Goal: Task Accomplishment & Management: Manage account settings

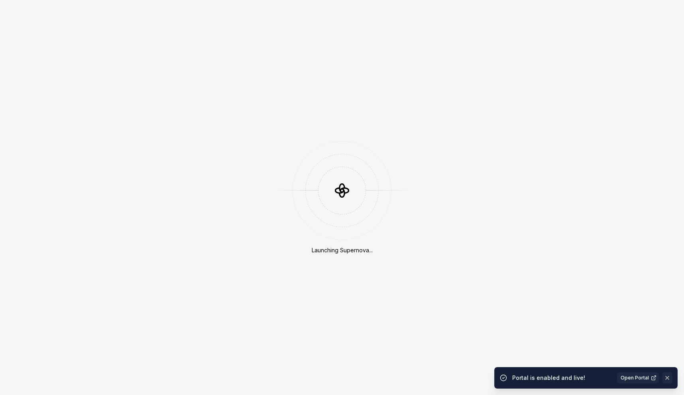
click at [670, 383] on button "button" at bounding box center [667, 377] width 10 height 11
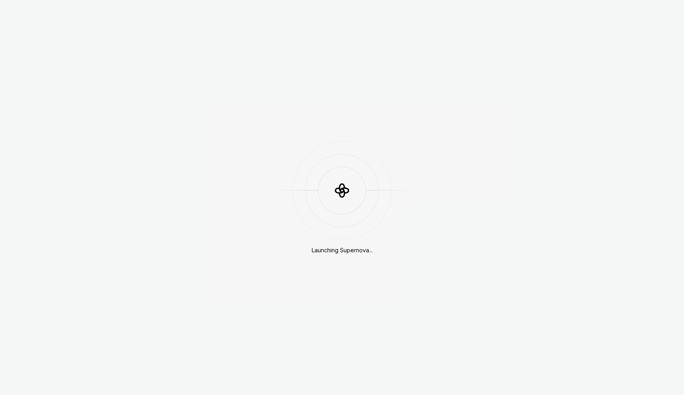
click at [670, 380] on div "Launching Supernova..." at bounding box center [342, 197] width 684 height 395
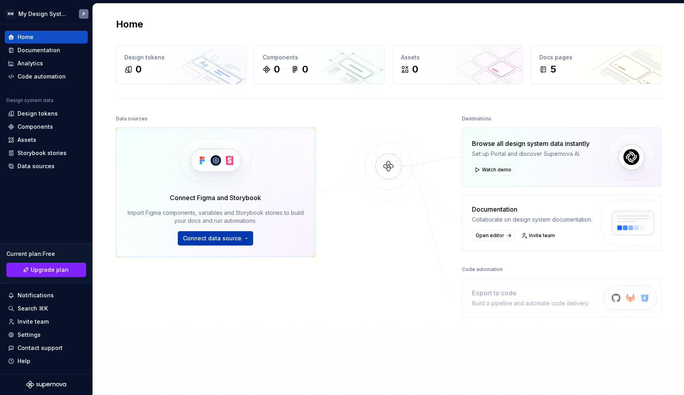
click at [216, 240] on span "Connect data source" at bounding box center [212, 238] width 59 height 8
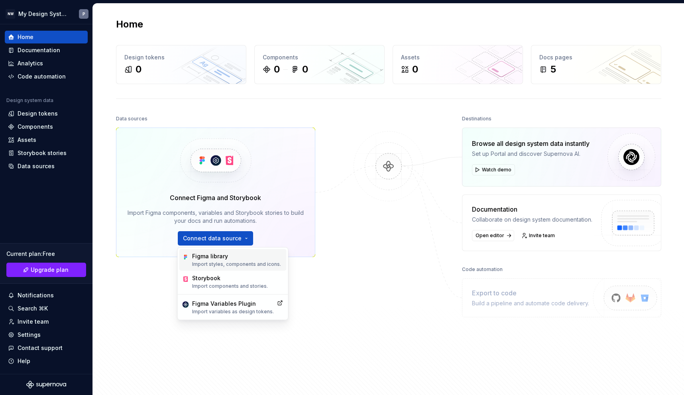
click at [234, 259] on div "Figma library" at bounding box center [236, 256] width 89 height 8
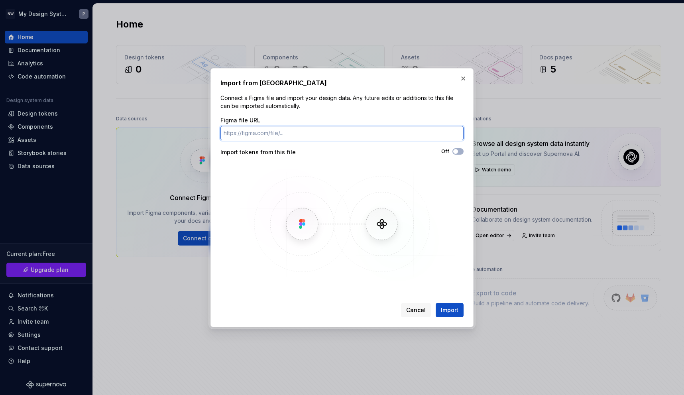
paste input "[URL][DOMAIN_NAME]"
type input "[URL][DOMAIN_NAME]"
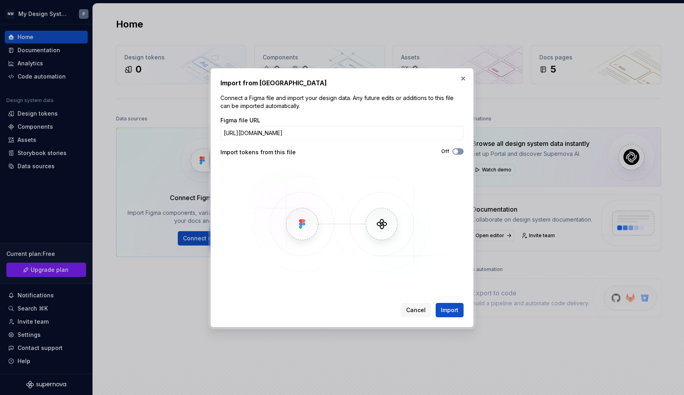
scroll to position [0, 0]
click at [458, 151] on span "button" at bounding box center [455, 151] width 5 height 5
click at [452, 307] on span "Import" at bounding box center [450, 310] width 18 height 8
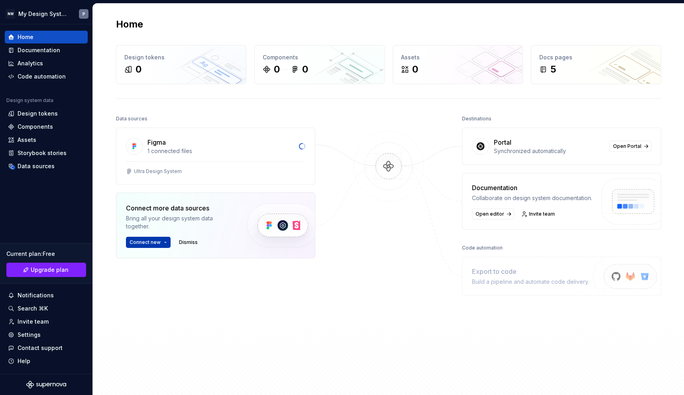
click at [163, 242] on button "Connect new" at bounding box center [148, 242] width 45 height 11
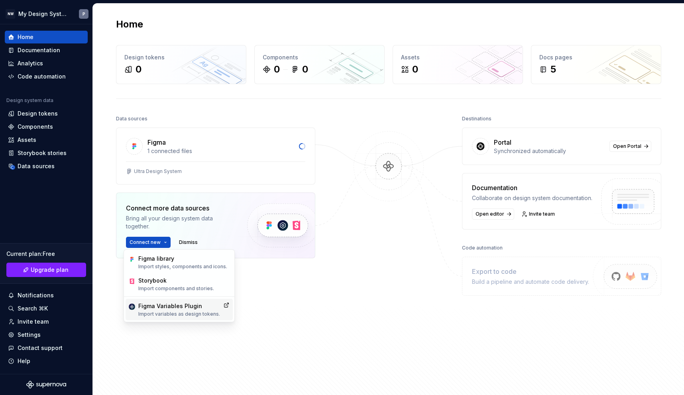
click at [182, 313] on p "Import variables as design tokens." at bounding box center [179, 314] width 82 height 6
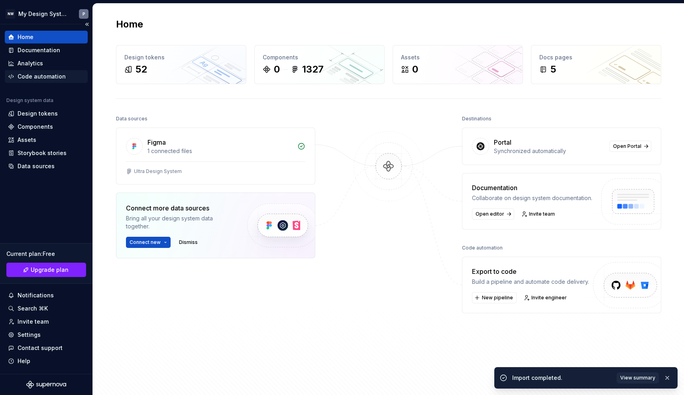
click at [37, 79] on div "Code automation" at bounding box center [42, 77] width 48 height 8
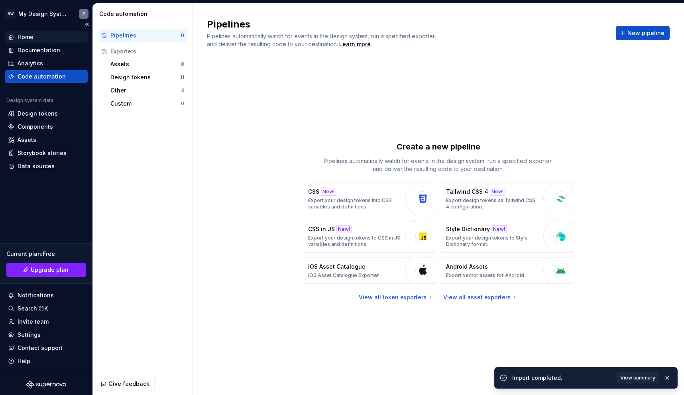
click at [37, 36] on div "Home" at bounding box center [46, 37] width 77 height 8
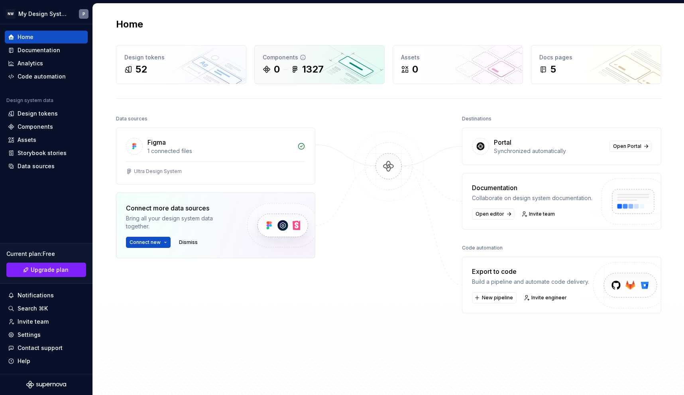
click at [280, 70] on div "0 1327" at bounding box center [320, 69] width 114 height 13
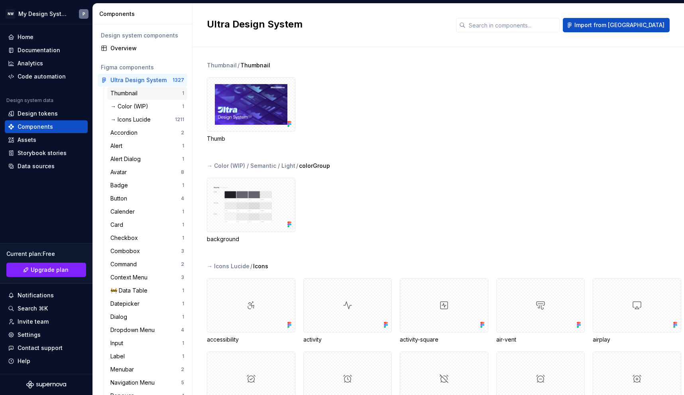
click at [130, 94] on div "Thumbnail" at bounding box center [125, 93] width 30 height 8
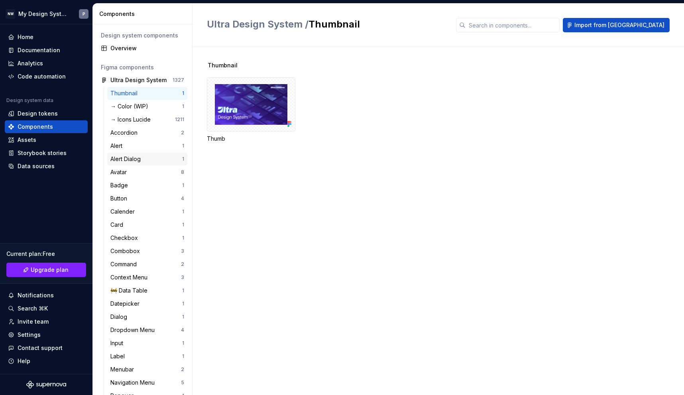
click at [135, 163] on div "Alert Dialog" at bounding box center [126, 159] width 33 height 8
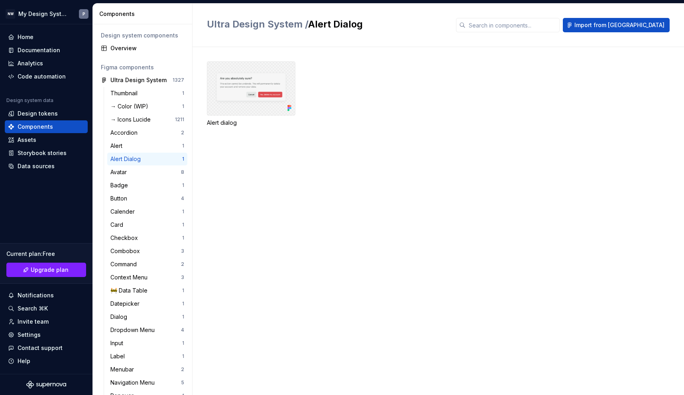
click at [247, 97] on div at bounding box center [251, 88] width 89 height 54
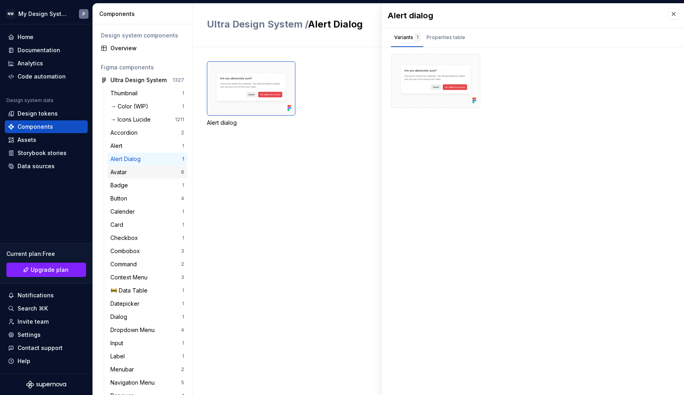
click at [131, 176] on div "Avatar 8" at bounding box center [147, 172] width 80 height 13
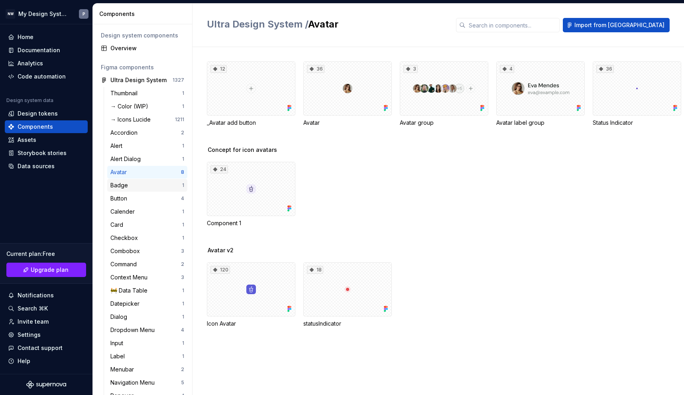
click at [127, 185] on div "Badge" at bounding box center [120, 185] width 21 height 8
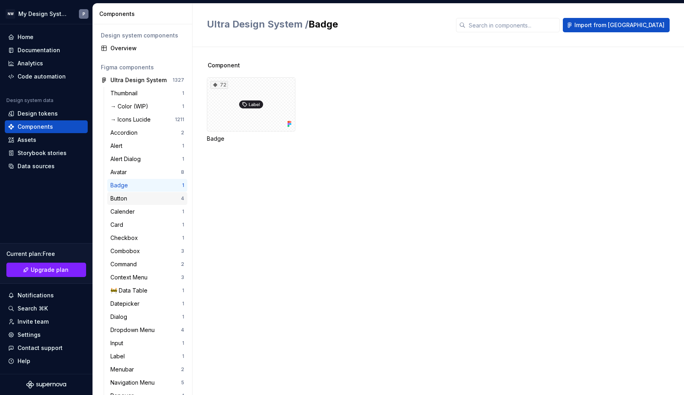
click at [138, 195] on div "Button" at bounding box center [145, 199] width 71 height 8
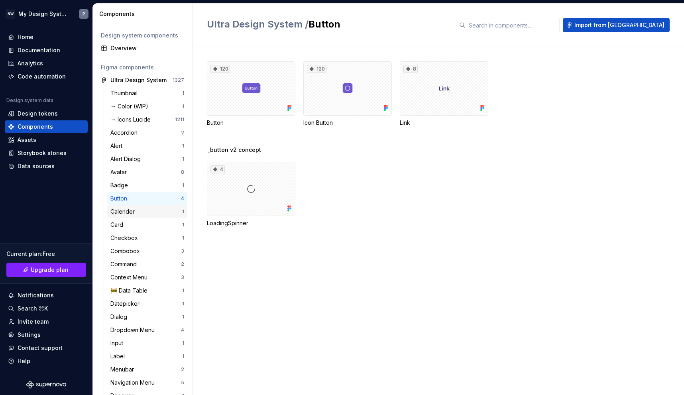
click at [142, 213] on div "Calender" at bounding box center [146, 212] width 72 height 8
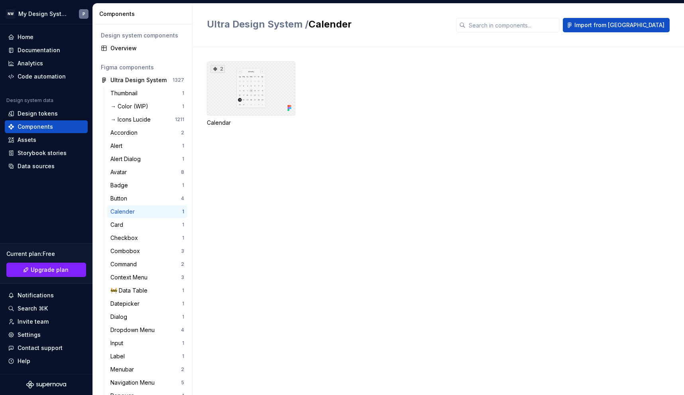
click at [261, 82] on div "2" at bounding box center [251, 88] width 89 height 54
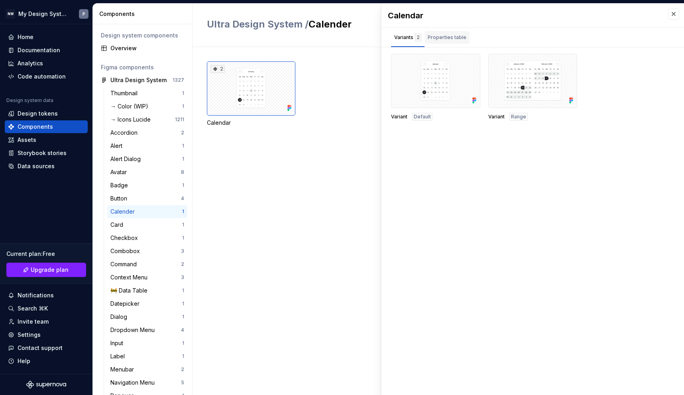
click at [444, 41] on div "Properties table" at bounding box center [447, 37] width 39 height 8
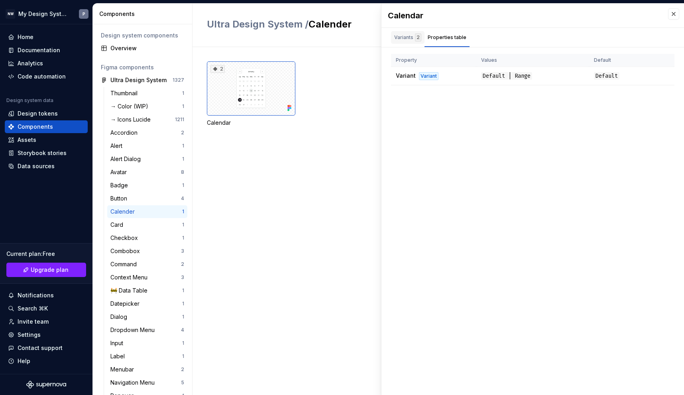
click at [398, 39] on div "Variants 2" at bounding box center [407, 37] width 27 height 8
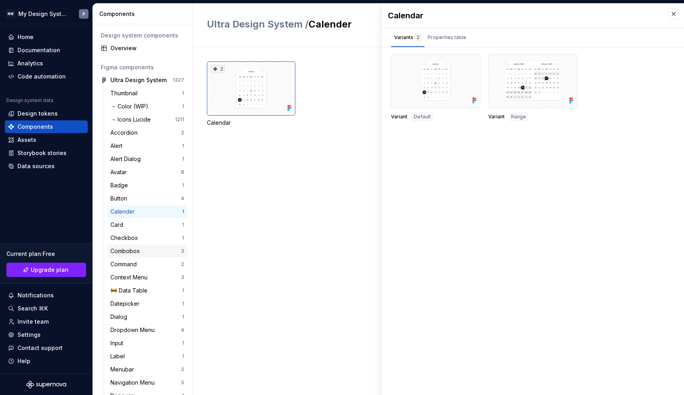
click at [128, 253] on div "Combobox" at bounding box center [126, 251] width 33 height 8
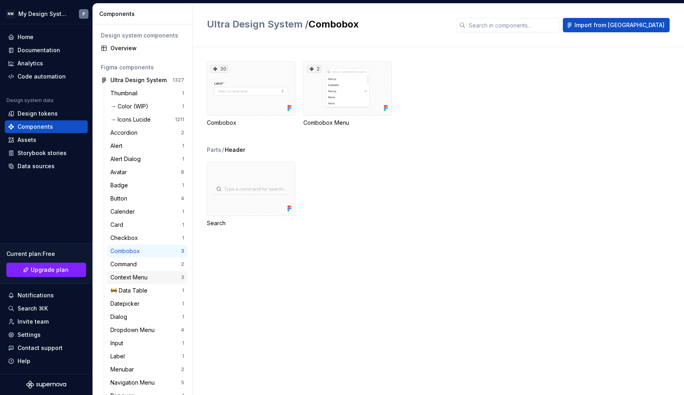
click at [144, 275] on div "Context Menu" at bounding box center [130, 278] width 40 height 8
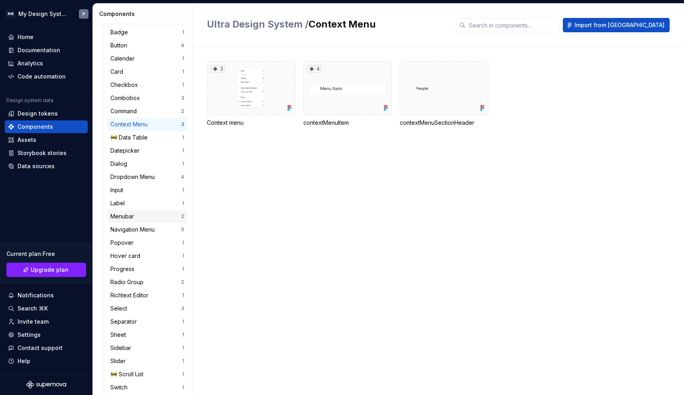
scroll to position [157, 0]
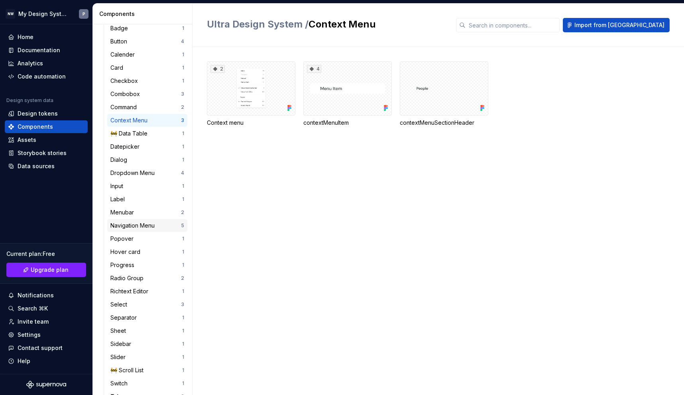
click at [138, 228] on div "Navigation Menu" at bounding box center [133, 226] width 47 height 8
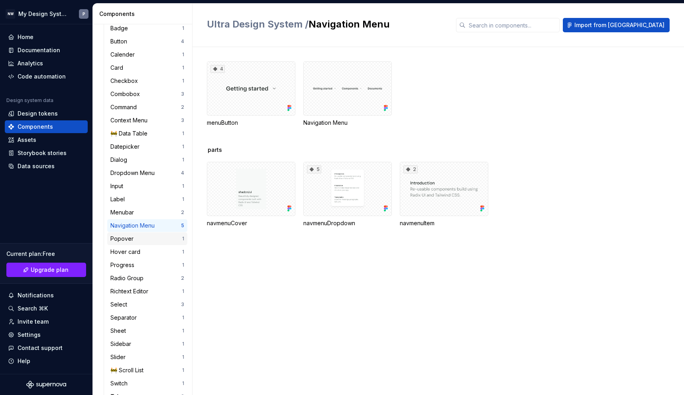
click at [142, 244] on div "Popover 1" at bounding box center [147, 238] width 80 height 13
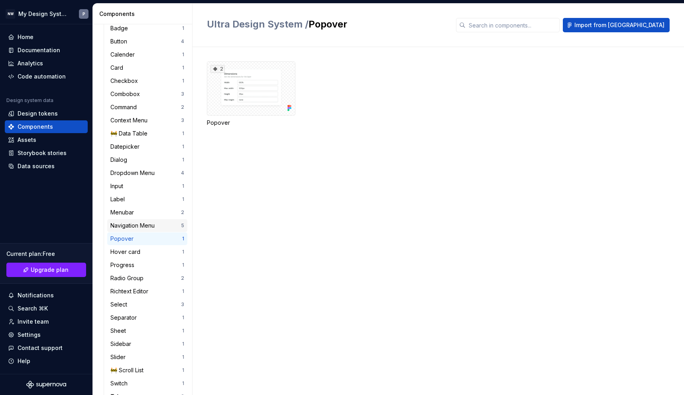
click at [143, 228] on div "Navigation Menu" at bounding box center [133, 226] width 47 height 8
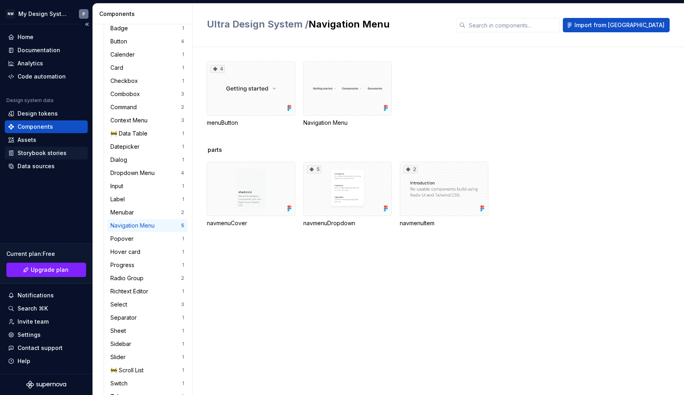
click at [35, 155] on div "Storybook stories" at bounding box center [42, 153] width 49 height 8
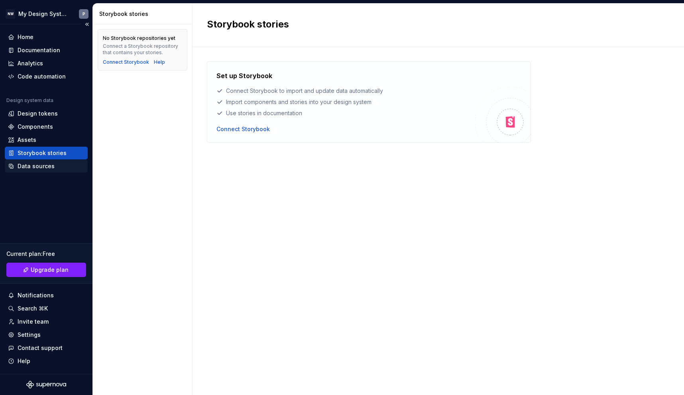
click at [33, 167] on div "Data sources" at bounding box center [36, 166] width 37 height 8
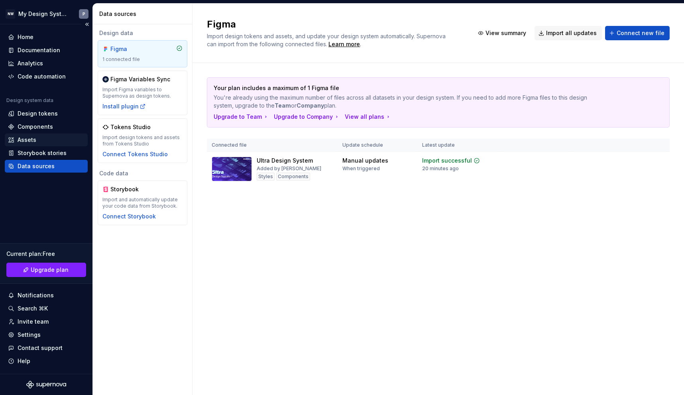
click at [25, 137] on div "Assets" at bounding box center [27, 140] width 19 height 8
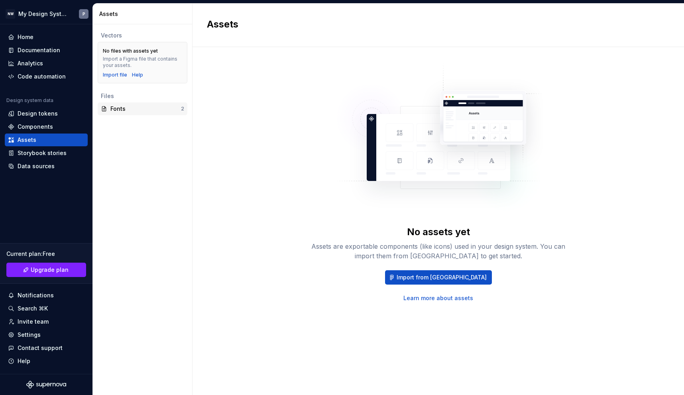
click at [130, 109] on div "Fonts" at bounding box center [145, 109] width 71 height 8
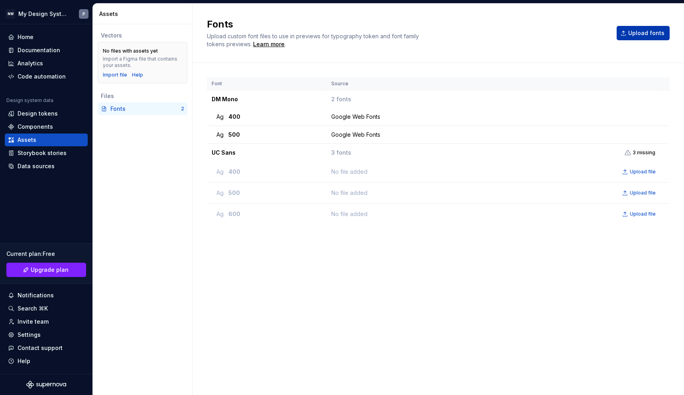
click at [634, 36] on span "Upload fonts" at bounding box center [646, 33] width 36 height 8
click at [641, 30] on span "Upload fonts" at bounding box center [646, 33] width 36 height 8
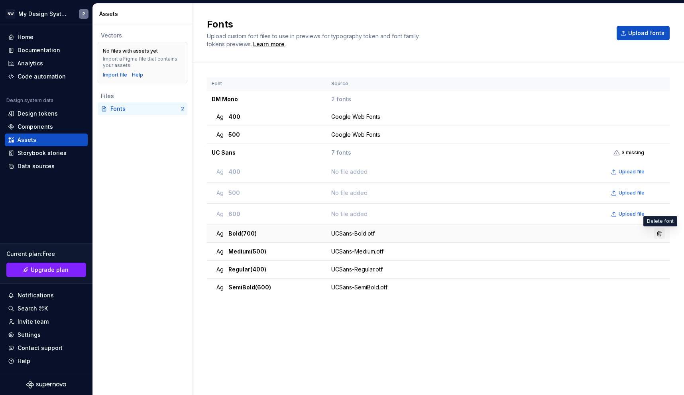
click at [661, 232] on button "button" at bounding box center [659, 233] width 11 height 11
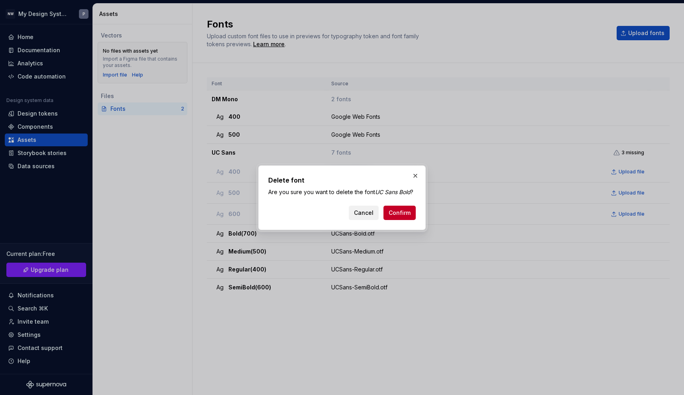
click at [367, 215] on span "Cancel" at bounding box center [364, 213] width 20 height 8
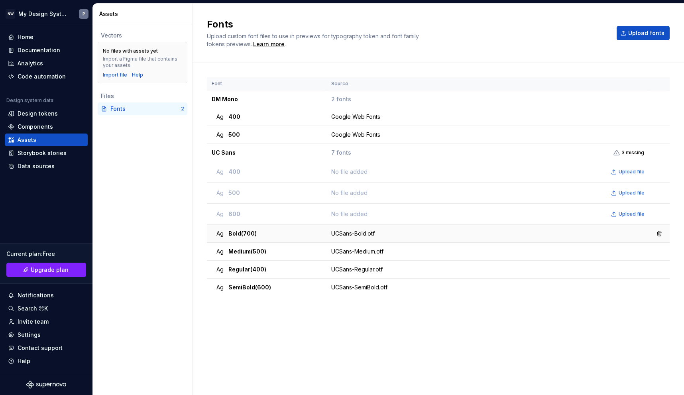
click at [238, 242] on td "Ag Bold (700)" at bounding box center [267, 234] width 120 height 18
click at [633, 172] on span "Upload file" at bounding box center [632, 172] width 26 height 6
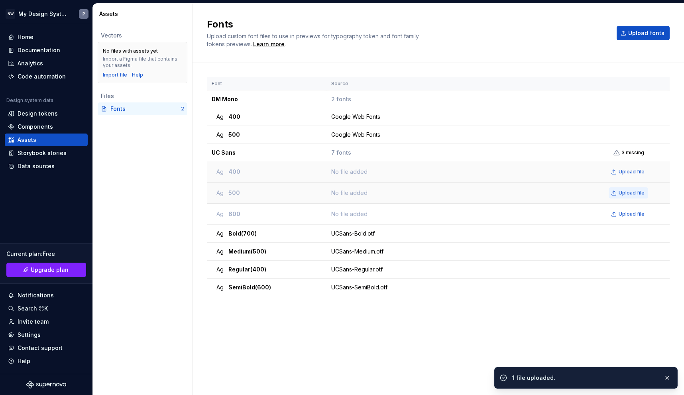
click at [629, 193] on span "Upload file" at bounding box center [632, 193] width 26 height 6
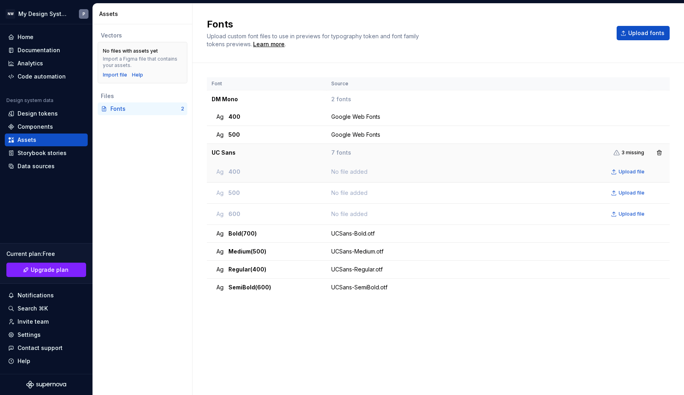
click at [641, 153] on span "3 missing" at bounding box center [633, 153] width 23 height 6
click at [283, 150] on td "UC Sans" at bounding box center [267, 153] width 120 height 18
click at [228, 150] on td "UC Sans" at bounding box center [267, 153] width 120 height 18
drag, startPoint x: 228, startPoint y: 150, endPoint x: 241, endPoint y: 148, distance: 13.7
click at [228, 150] on td "UC Sans" at bounding box center [267, 153] width 120 height 18
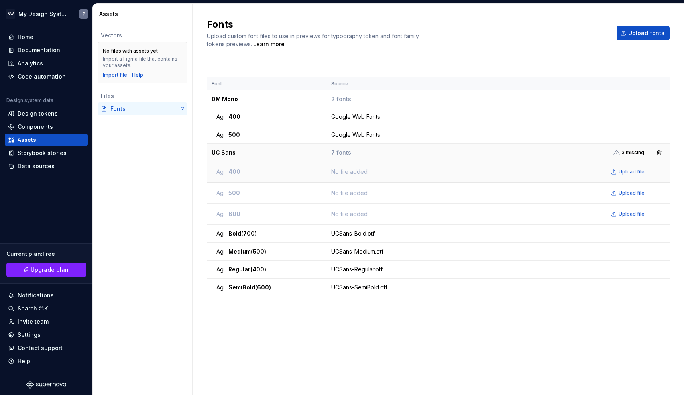
click at [350, 149] on td "7 fonts 3 missing" at bounding box center [488, 153] width 323 height 18
click at [659, 233] on button "button" at bounding box center [659, 233] width 11 height 11
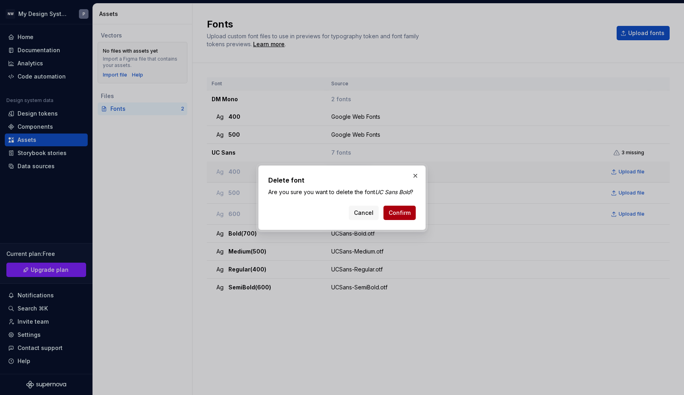
click at [411, 216] on button "Confirm" at bounding box center [400, 213] width 32 height 14
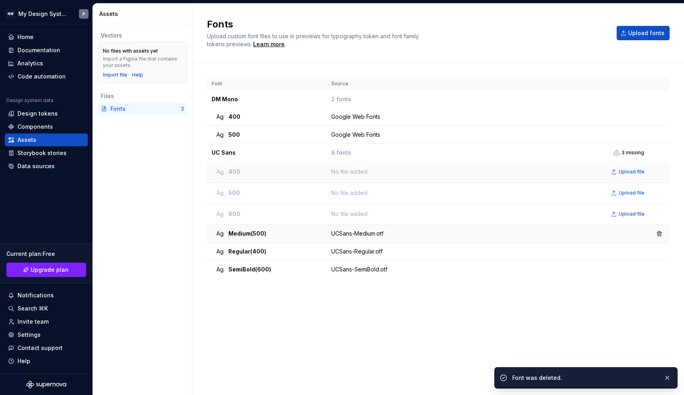
click at [224, 237] on span "Ag" at bounding box center [219, 234] width 7 height 8
click at [221, 235] on span "Ag" at bounding box center [219, 234] width 7 height 8
drag, startPoint x: 221, startPoint y: 235, endPoint x: 236, endPoint y: 246, distance: 18.7
click at [222, 235] on span "Ag" at bounding box center [219, 234] width 7 height 8
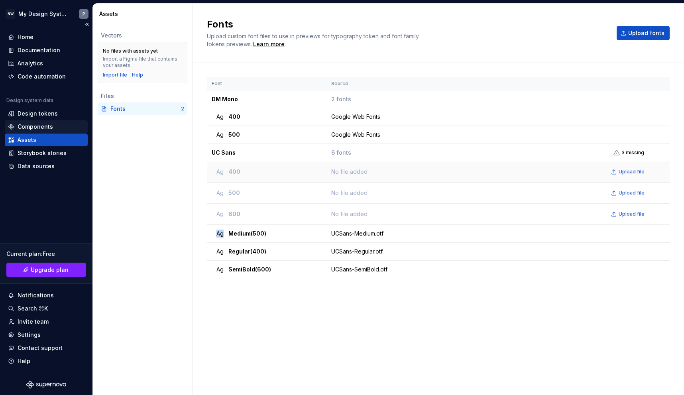
click at [41, 126] on div "Components" at bounding box center [35, 127] width 35 height 8
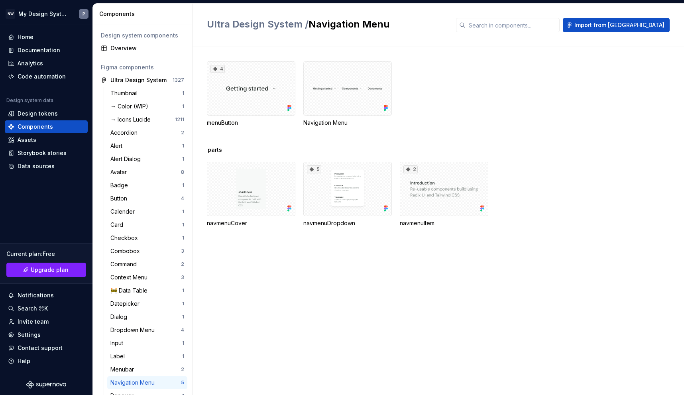
click at [260, 26] on span "Ultra Design System /" at bounding box center [258, 24] width 102 height 12
click at [263, 25] on span "Ultra Design System /" at bounding box center [258, 24] width 102 height 12
click at [262, 25] on span "Ultra Design System /" at bounding box center [258, 24] width 102 height 12
drag, startPoint x: 262, startPoint y: 25, endPoint x: 242, endPoint y: 27, distance: 20.5
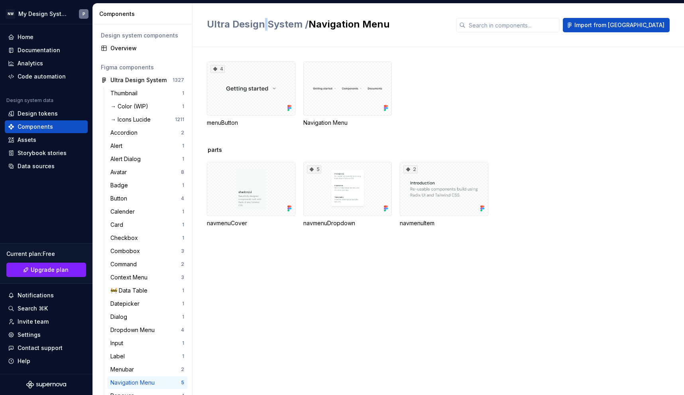
click at [262, 25] on span "Ultra Design System /" at bounding box center [258, 24] width 102 height 12
click at [70, 13] on html "NW My Design System P Home Documentation Analytics Code automation Design syste…" at bounding box center [342, 197] width 684 height 395
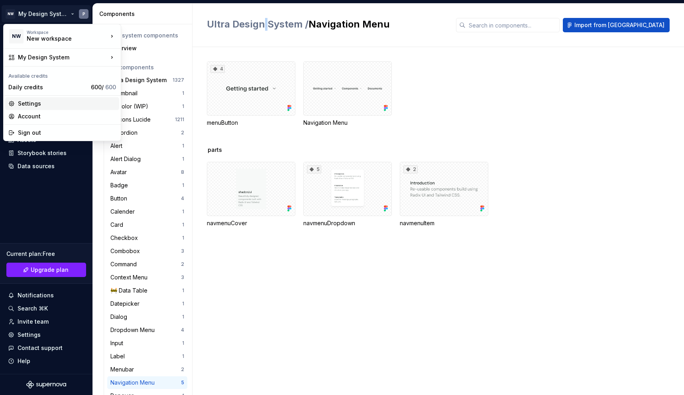
click at [57, 106] on div "Settings" at bounding box center [67, 104] width 98 height 8
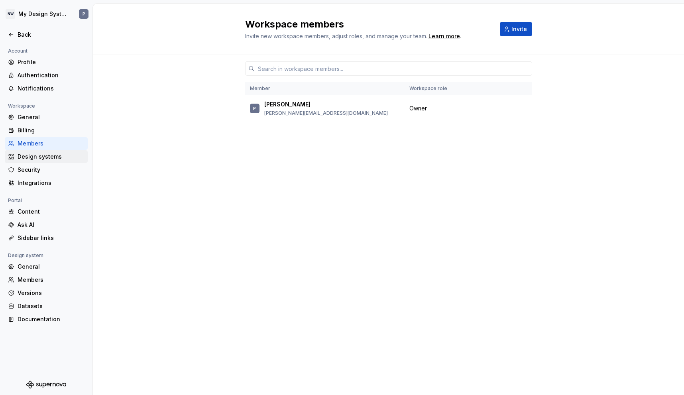
drag, startPoint x: 45, startPoint y: 159, endPoint x: 51, endPoint y: 160, distance: 5.2
click at [45, 159] on div "Design systems" at bounding box center [51, 157] width 67 height 8
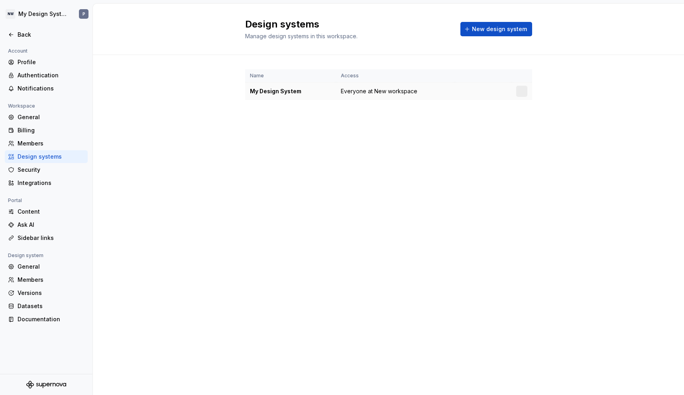
click at [286, 91] on div "My Design System" at bounding box center [290, 91] width 81 height 8
click at [525, 94] on div at bounding box center [521, 91] width 11 height 11
click at [315, 88] on div "My Design System" at bounding box center [290, 91] width 81 height 8
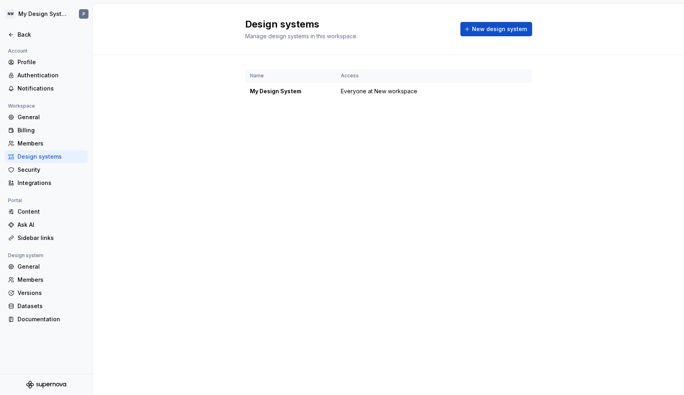
click at [293, 22] on h2 "Design systems" at bounding box center [348, 24] width 206 height 13
click at [292, 22] on h2 "Design systems" at bounding box center [348, 24] width 206 height 13
click at [287, 24] on h2 "Design systems" at bounding box center [348, 24] width 206 height 13
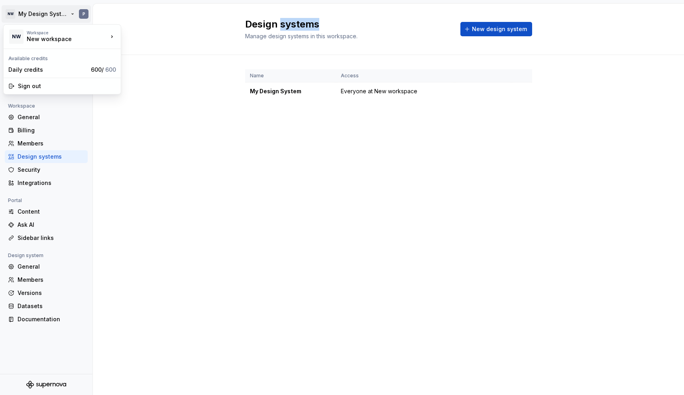
click at [46, 14] on html "NW My Design System P Back Account Profile Authentication Notifications Workspa…" at bounding box center [342, 197] width 684 height 395
click at [47, 39] on div "New workspace" at bounding box center [61, 39] width 68 height 8
click at [159, 48] on div "New workspace" at bounding box center [160, 48] width 52 height 8
click at [159, 48] on div "Design systems Manage design systems in this workspace. New design system" at bounding box center [388, 29] width 591 height 51
click at [54, 11] on html "NW My Design System P Back Account Profile Authentication Notifications Workspa…" at bounding box center [342, 197] width 684 height 395
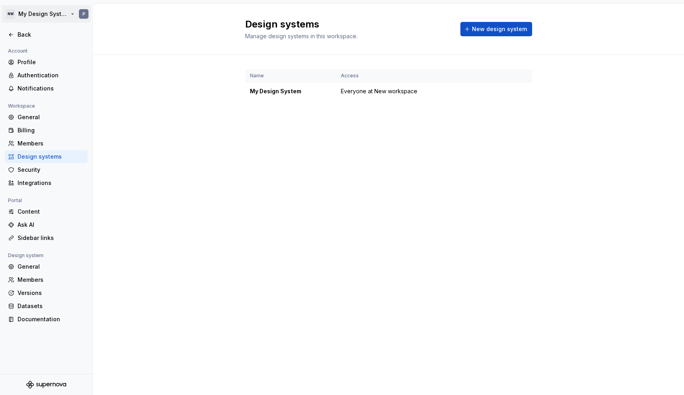
click at [17, 18] on html "NW My Design System P Back Account Profile Authentication Notifications Workspa…" at bounding box center [342, 197] width 684 height 395
click at [86, 15] on html "NW My Design System P Back Account Profile Authentication Notifications Workspa…" at bounding box center [342, 197] width 684 height 395
click at [171, 25] on html "NW My Design System P Back Account Profile Authentication Notifications Workspa…" at bounding box center [342, 197] width 684 height 395
click at [41, 116] on div "General" at bounding box center [51, 117] width 67 height 8
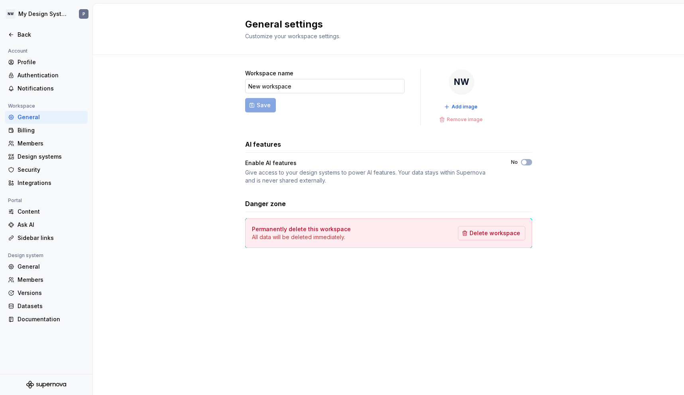
click at [324, 90] on input "New workspace" at bounding box center [324, 86] width 159 height 14
type input "Ultra Commerce"
click at [245, 98] on button "Save" at bounding box center [260, 105] width 31 height 14
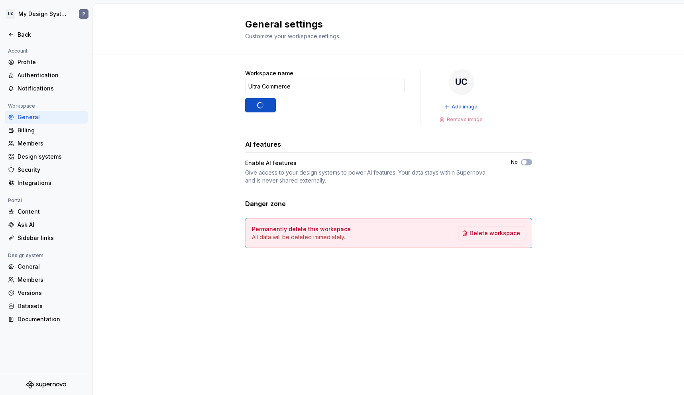
click at [464, 87] on div "UC" at bounding box center [462, 82] width 26 height 26
click at [462, 109] on span "Add image" at bounding box center [465, 107] width 26 height 6
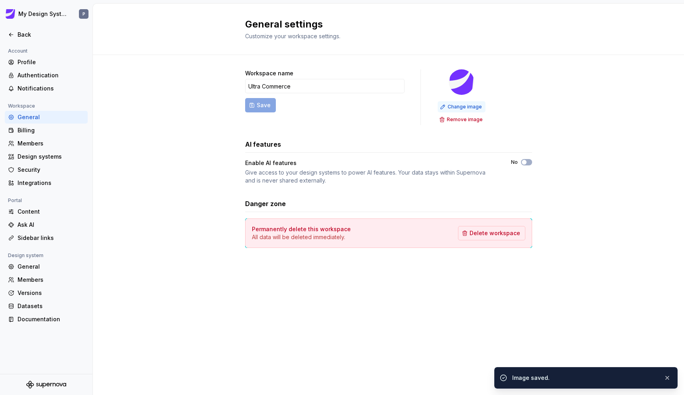
click at [462, 108] on span "Change image" at bounding box center [465, 107] width 34 height 6
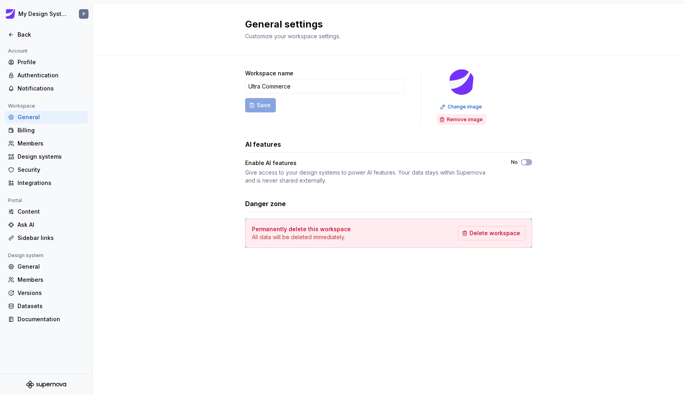
click at [464, 121] on span "Remove image" at bounding box center [465, 119] width 36 height 6
click at [529, 163] on button "No" at bounding box center [526, 162] width 11 height 6
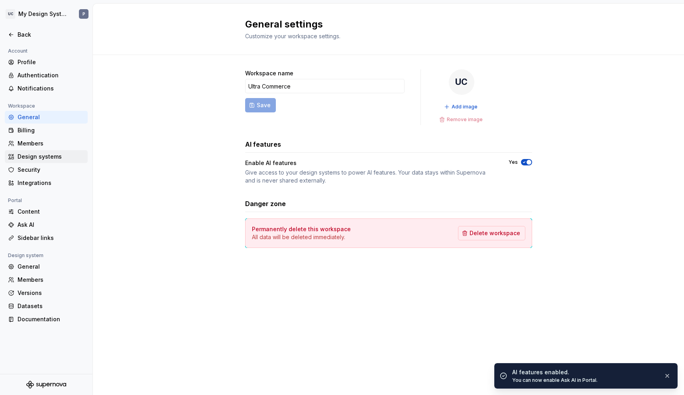
click at [42, 157] on div "Design systems" at bounding box center [51, 157] width 67 height 8
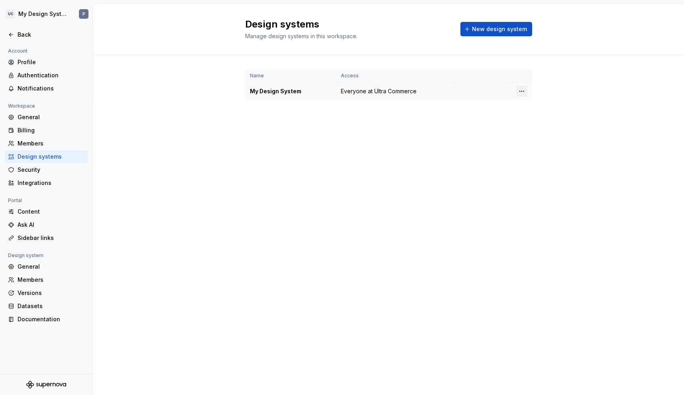
click at [520, 92] on html "UC My Design System P Back Account Profile Authentication Notifications Workspa…" at bounding box center [342, 197] width 684 height 395
click at [552, 119] on div "Design system settings" at bounding box center [569, 120] width 76 height 8
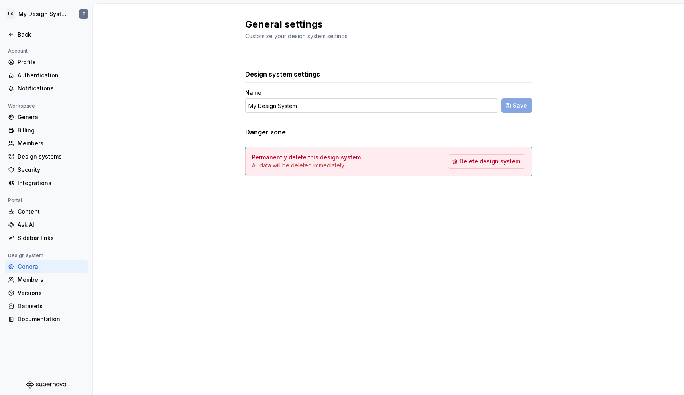
click at [298, 106] on input "My Design System" at bounding box center [371, 105] width 253 height 14
click at [297, 105] on input "My Design System" at bounding box center [371, 105] width 253 height 14
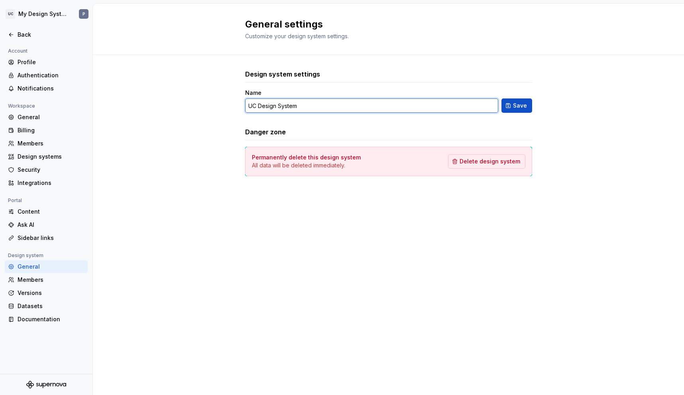
type input "UC Design System"
click at [502, 98] on button "Save" at bounding box center [517, 105] width 31 height 14
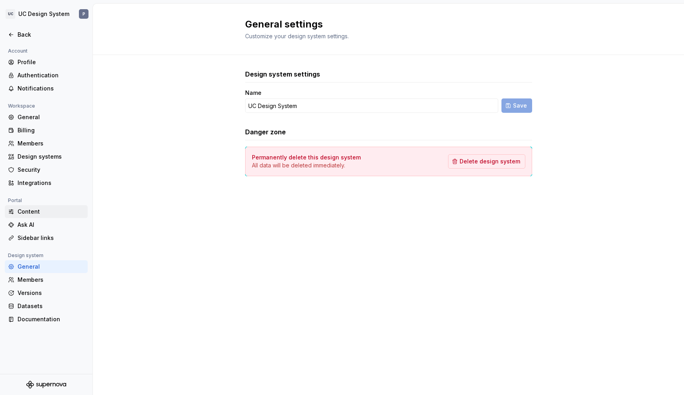
click at [55, 214] on div "Content" at bounding box center [51, 212] width 67 height 8
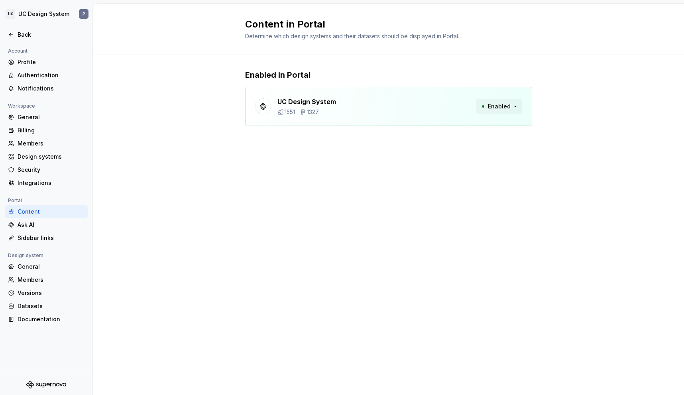
click at [498, 108] on span "Enabled" at bounding box center [499, 106] width 23 height 8
drag, startPoint x: 295, startPoint y: 175, endPoint x: 272, endPoint y: 180, distance: 24.5
click at [296, 175] on div "Content in Portal Determine which design systems and their datasets should be d…" at bounding box center [388, 200] width 591 height 392
click at [27, 226] on div "Ask AI" at bounding box center [51, 225] width 67 height 8
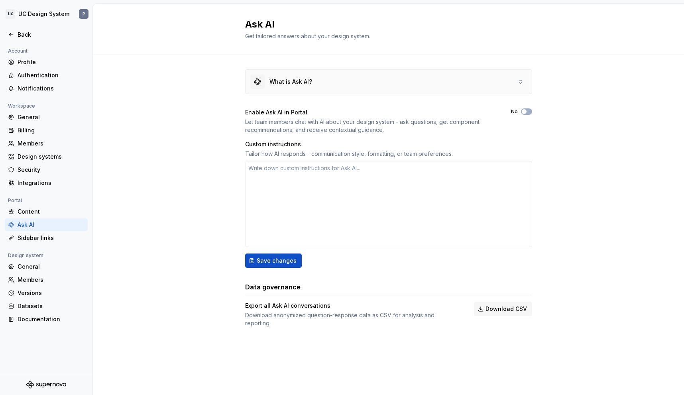
click at [299, 79] on div "What is Ask AI?" at bounding box center [291, 82] width 43 height 8
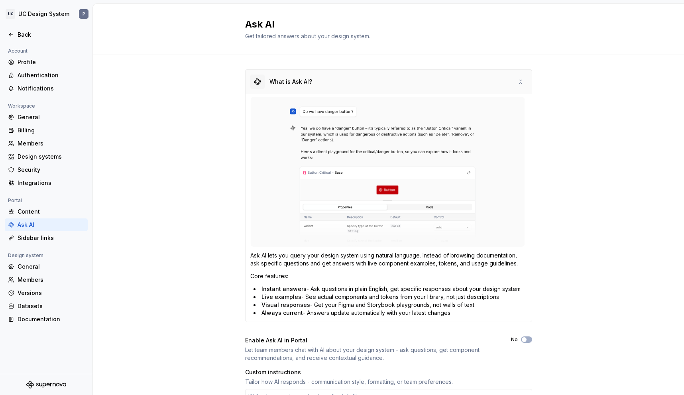
click at [359, 78] on div "What is Ask AI?" at bounding box center [389, 82] width 286 height 24
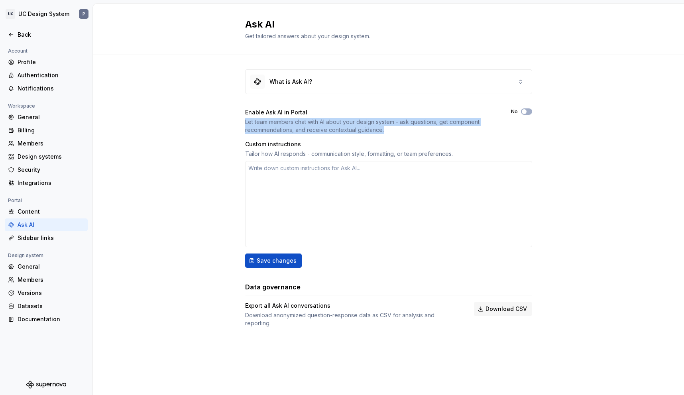
drag, startPoint x: 244, startPoint y: 120, endPoint x: 436, endPoint y: 134, distance: 193.0
click at [436, 134] on div "What is Ask AI? Enable Ask AI in Portal Let team members chat with AI about you…" at bounding box center [388, 206] width 591 height 303
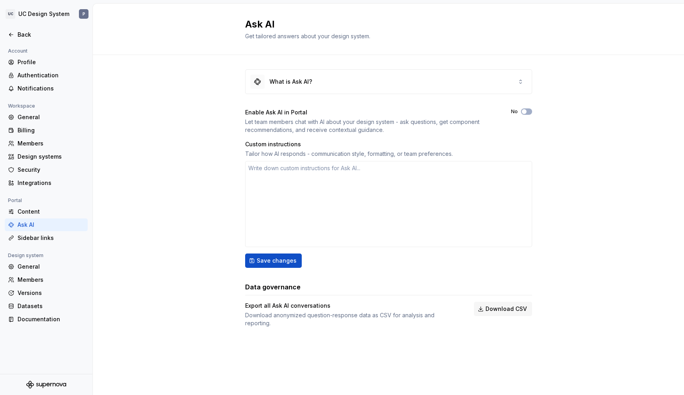
click at [251, 155] on div "Tailor how AI responds - communication style, formatting, or team preferences." at bounding box center [388, 154] width 287 height 8
click at [26, 209] on div "Content" at bounding box center [51, 212] width 67 height 8
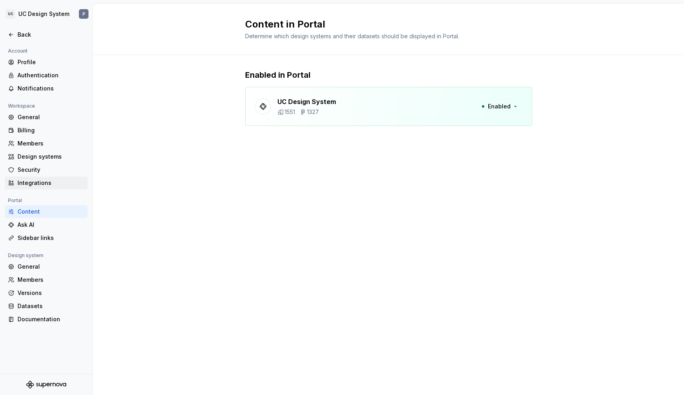
click at [34, 187] on div "Integrations" at bounding box center [46, 183] width 83 height 13
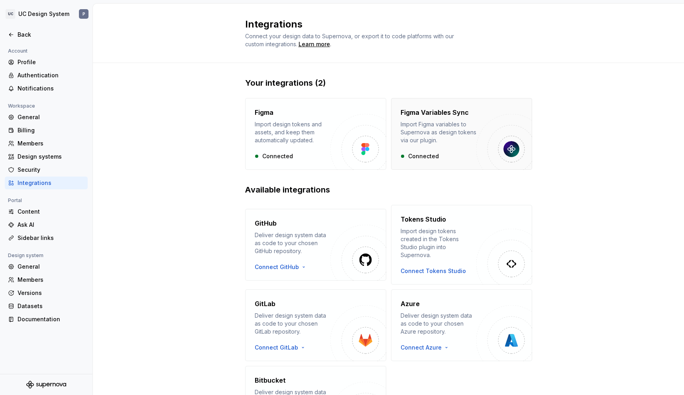
click at [452, 138] on div "Import Figma variables to Supernova as design tokens via our plugin." at bounding box center [439, 132] width 76 height 24
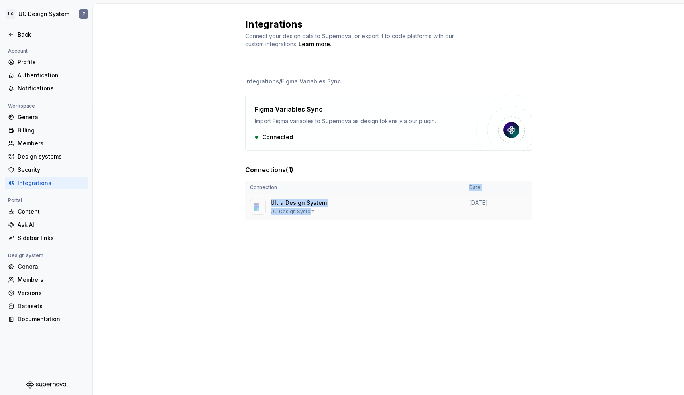
drag, startPoint x: 283, startPoint y: 208, endPoint x: 324, endPoint y: 213, distance: 41.3
click at [309, 214] on table "Connection Date Ultra Design System UC Design System [DATE]" at bounding box center [388, 200] width 287 height 39
click at [441, 207] on div "Ultra Design System UC Design System" at bounding box center [355, 207] width 210 height 16
drag, startPoint x: 379, startPoint y: 262, endPoint x: 264, endPoint y: 213, distance: 124.6
click at [376, 261] on div "Integrations Connect your design data to Supernova, or export it to code platfo…" at bounding box center [388, 200] width 591 height 392
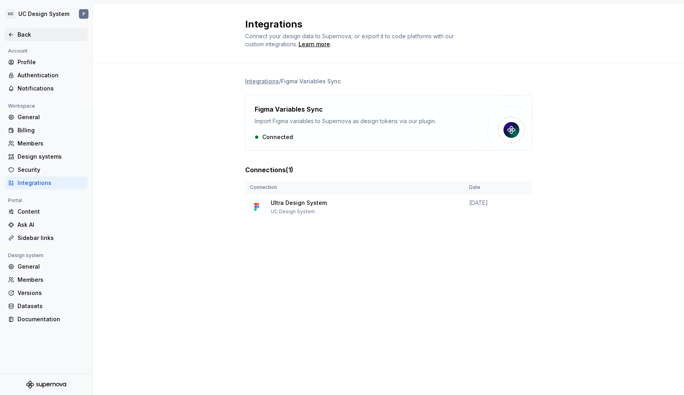
click at [19, 33] on div "Back" at bounding box center [51, 35] width 67 height 8
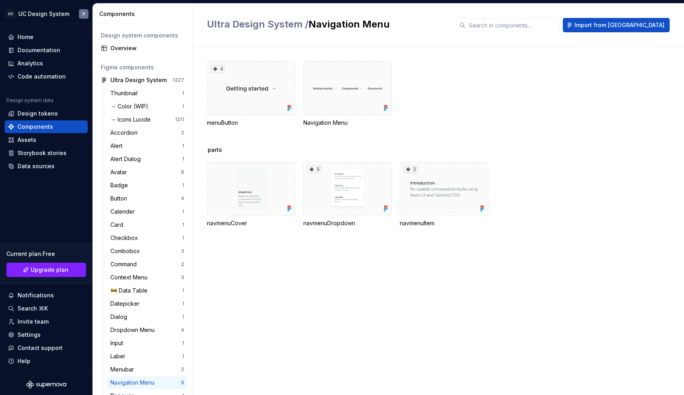
click at [0, 0] on button "Collapse sidebar" at bounding box center [0, 0] width 0 height 0
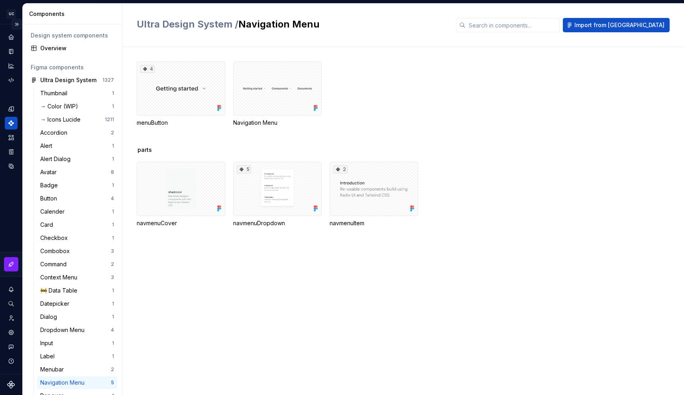
click at [16, 25] on button "Expand sidebar" at bounding box center [16, 24] width 11 height 11
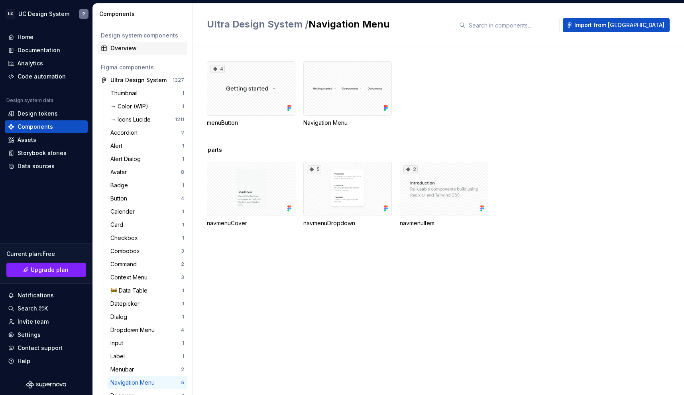
click at [138, 47] on div "Overview" at bounding box center [147, 48] width 74 height 8
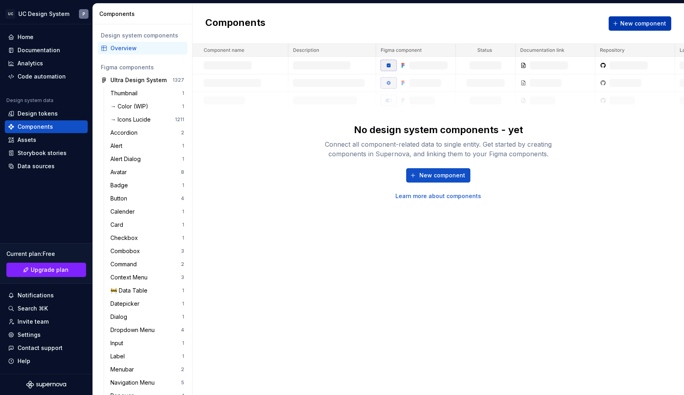
click at [638, 24] on span "New component" at bounding box center [643, 24] width 46 height 8
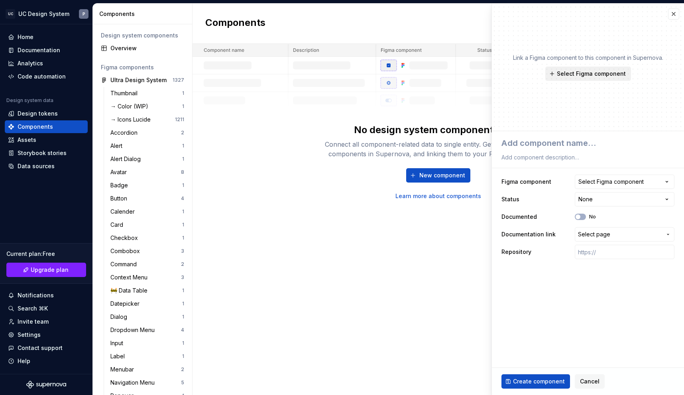
click at [580, 74] on span "Select Figma component" at bounding box center [591, 74] width 69 height 8
type textarea "*"
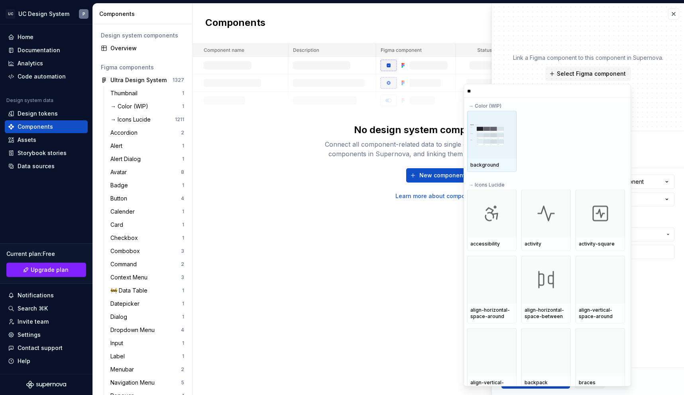
type input "***"
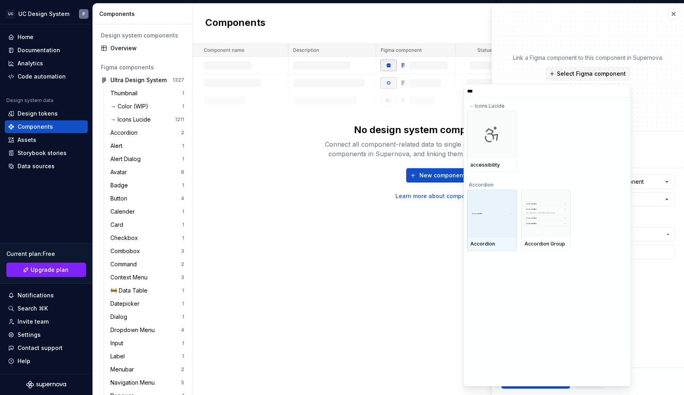
click at [484, 212] on img at bounding box center [491, 214] width 43 height 6
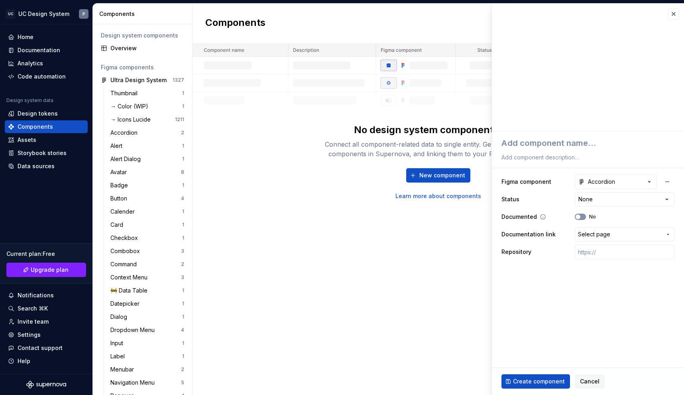
click at [583, 216] on button "No" at bounding box center [580, 217] width 11 height 6
click at [592, 216] on label "Yes" at bounding box center [593, 217] width 9 height 6
click at [586, 216] on button "Yes" at bounding box center [580, 217] width 11 height 6
click at [561, 144] on textarea at bounding box center [586, 143] width 173 height 14
click at [534, 160] on textarea at bounding box center [586, 157] width 173 height 11
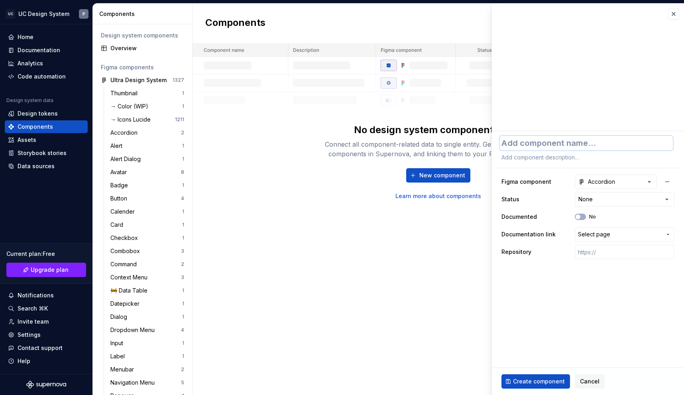
click at [513, 144] on textarea at bounding box center [586, 143] width 173 height 14
click at [311, 152] on div "No design system components - yet Connect all component-related data to single …" at bounding box center [439, 122] width 492 height 156
click at [676, 17] on button "button" at bounding box center [673, 13] width 11 height 11
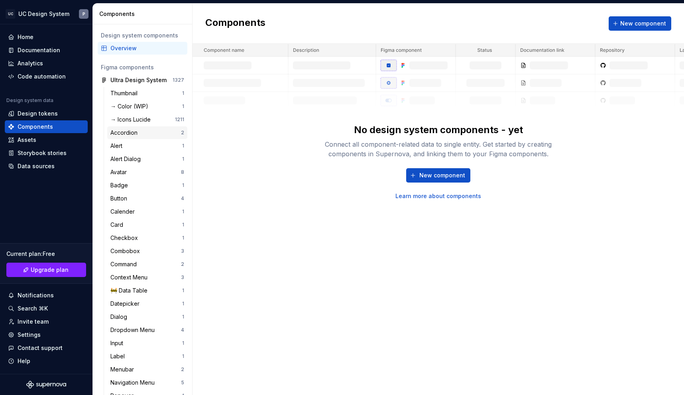
click at [143, 135] on div "Accordion" at bounding box center [145, 133] width 71 height 8
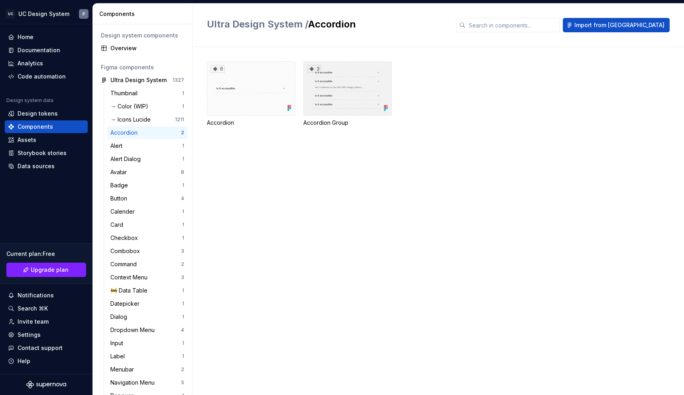
click at [355, 94] on div "3" at bounding box center [347, 88] width 89 height 54
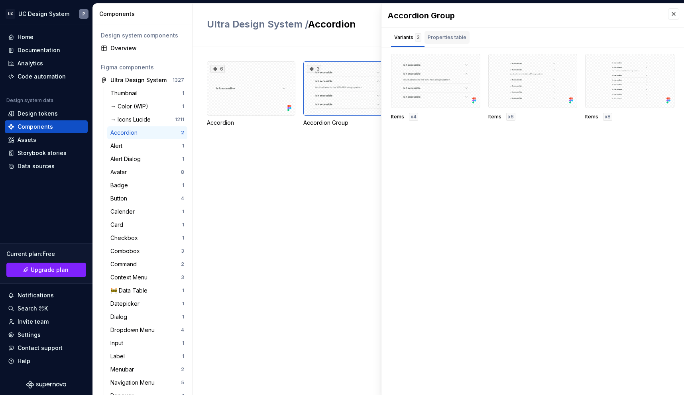
click at [451, 37] on div "Properties table" at bounding box center [447, 37] width 39 height 8
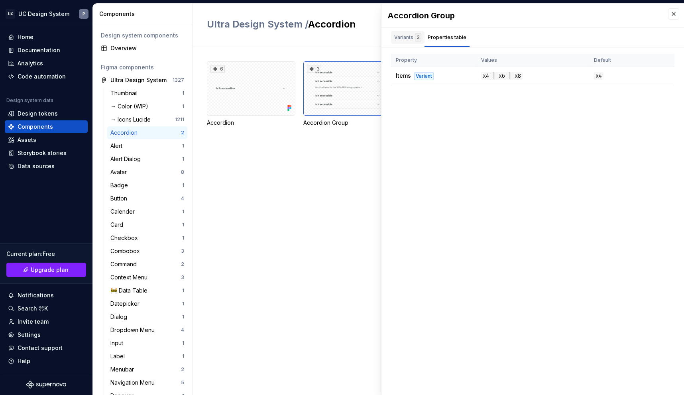
click at [404, 38] on div "Variants 3" at bounding box center [407, 37] width 27 height 8
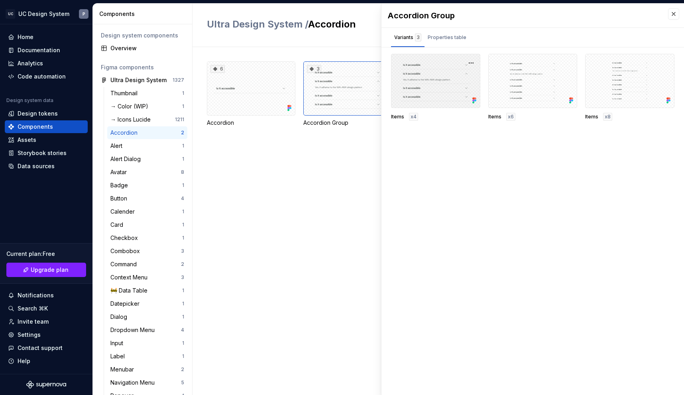
click at [424, 97] on div at bounding box center [435, 81] width 89 height 54
click at [546, 85] on div at bounding box center [532, 81] width 89 height 54
click at [623, 85] on div at bounding box center [629, 81] width 89 height 54
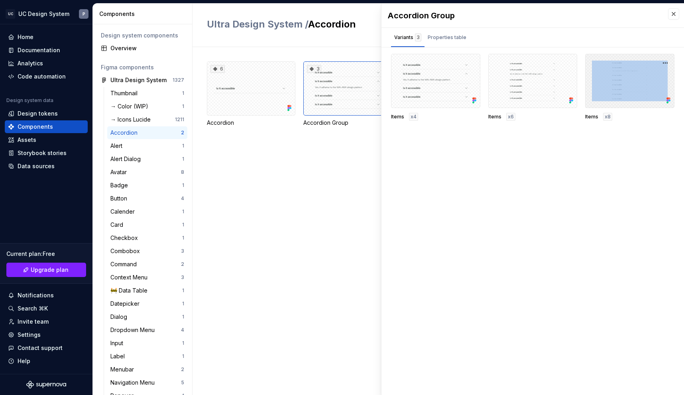
click at [623, 85] on div at bounding box center [629, 81] width 89 height 54
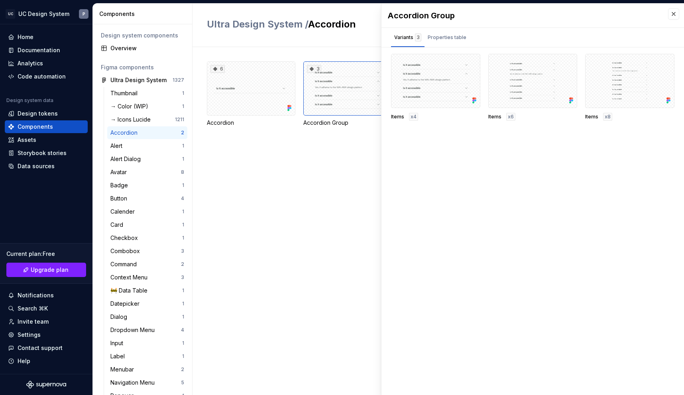
click at [601, 114] on div "Items x8" at bounding box center [629, 117] width 89 height 8
click at [265, 187] on div "6 Accordion 3 Accordion Group" at bounding box center [445, 221] width 477 height 348
click at [130, 148] on div "Alert" at bounding box center [146, 146] width 72 height 8
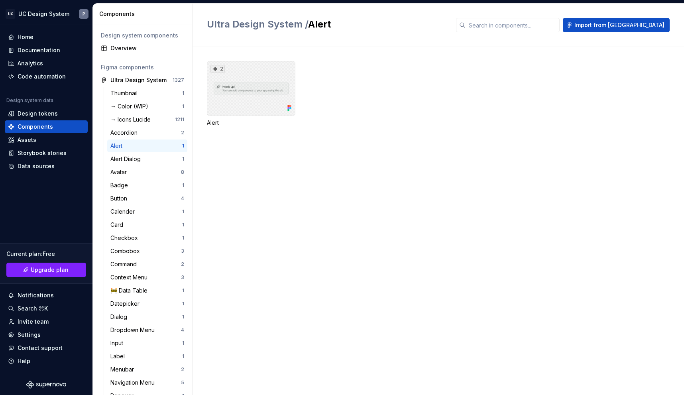
click at [252, 86] on div "2" at bounding box center [251, 88] width 89 height 54
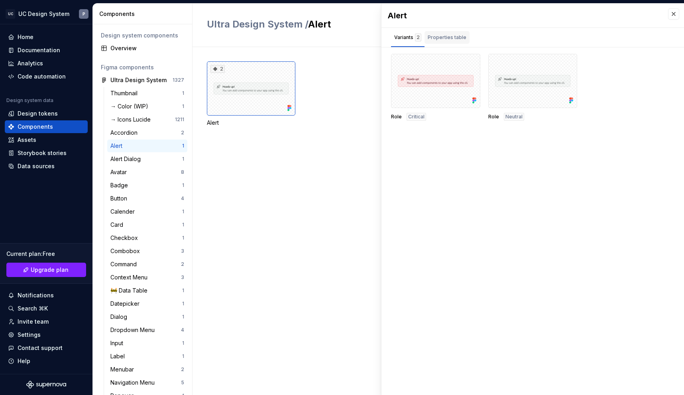
click at [448, 38] on div "Properties table" at bounding box center [447, 37] width 39 height 8
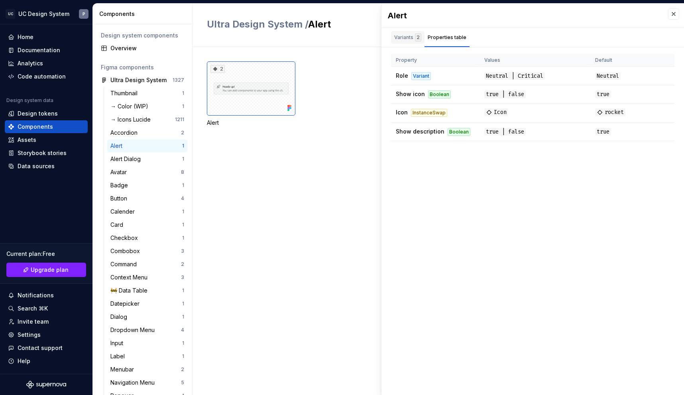
click at [407, 40] on div "Variants 2" at bounding box center [407, 37] width 27 height 8
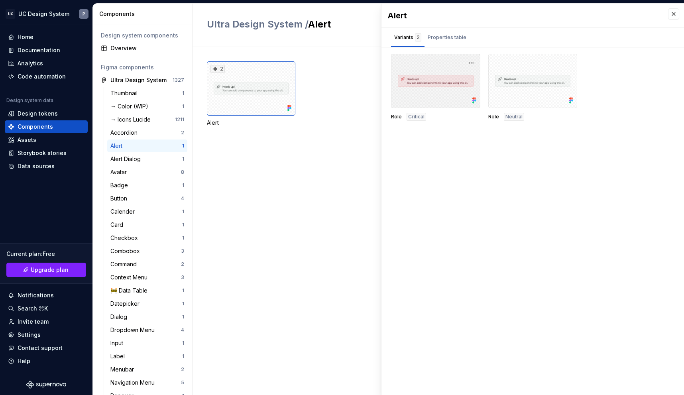
click at [442, 87] on div at bounding box center [435, 81] width 89 height 54
click at [523, 100] on div at bounding box center [532, 81] width 89 height 54
click at [279, 190] on div "2 Alert" at bounding box center [445, 221] width 477 height 348
click at [269, 168] on div "2 Alert" at bounding box center [445, 221] width 477 height 348
click at [673, 17] on button "button" at bounding box center [673, 13] width 11 height 11
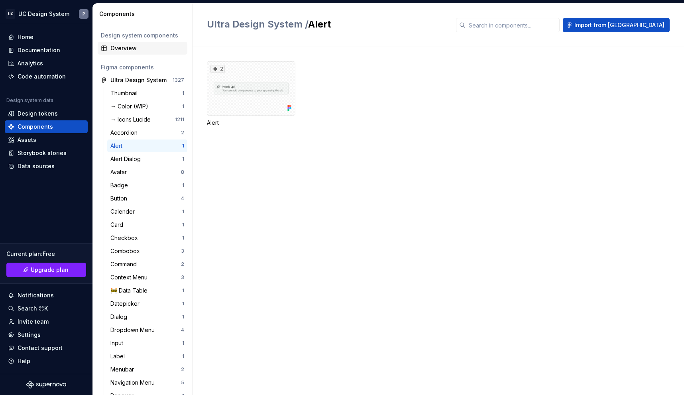
click at [126, 46] on div "Overview" at bounding box center [147, 48] width 74 height 8
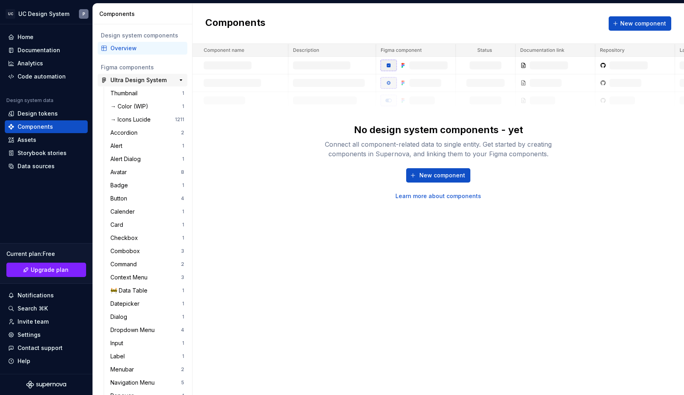
click at [140, 78] on div "Ultra Design System" at bounding box center [138, 80] width 56 height 8
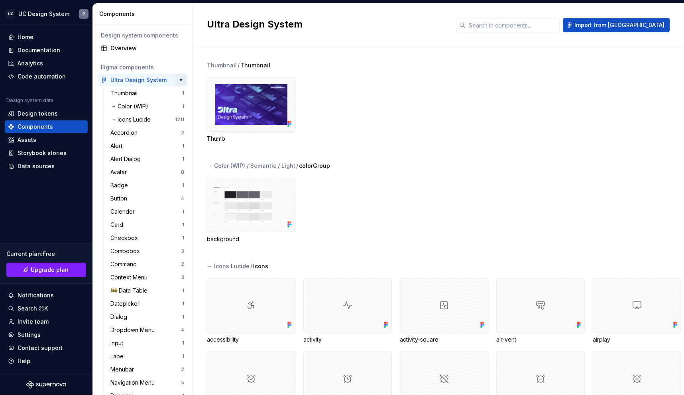
click at [175, 81] on button "button" at bounding box center [180, 80] width 11 height 11
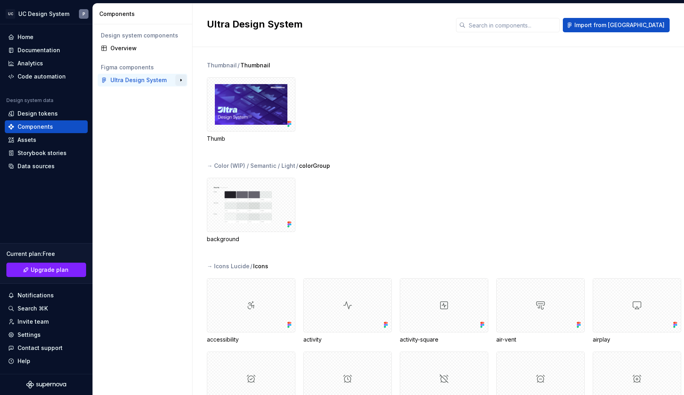
click at [178, 81] on button "button" at bounding box center [180, 80] width 11 height 11
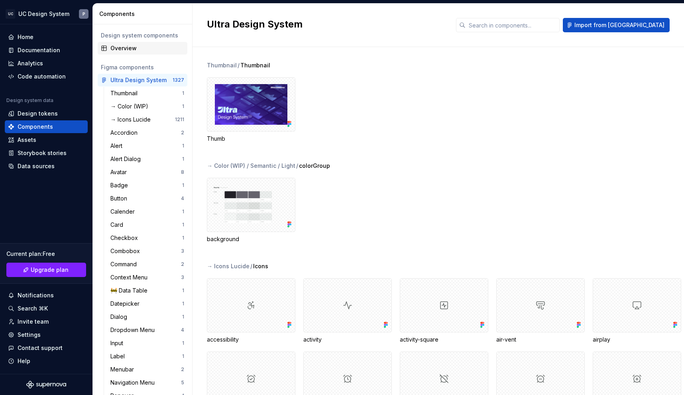
click at [132, 50] on div "Overview" at bounding box center [147, 48] width 74 height 8
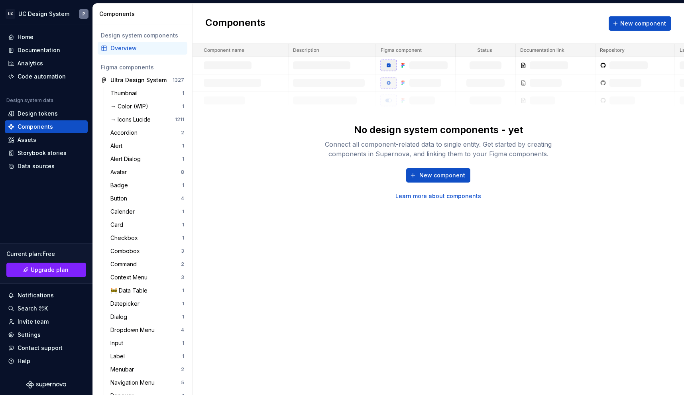
drag, startPoint x: 374, startPoint y: 58, endPoint x: 384, endPoint y: 66, distance: 12.5
click at [374, 58] on img at bounding box center [439, 76] width 492 height 65
click at [431, 83] on img at bounding box center [439, 76] width 492 height 65
click at [431, 84] on img at bounding box center [439, 76] width 492 height 65
click at [37, 115] on div "Design tokens" at bounding box center [38, 114] width 40 height 8
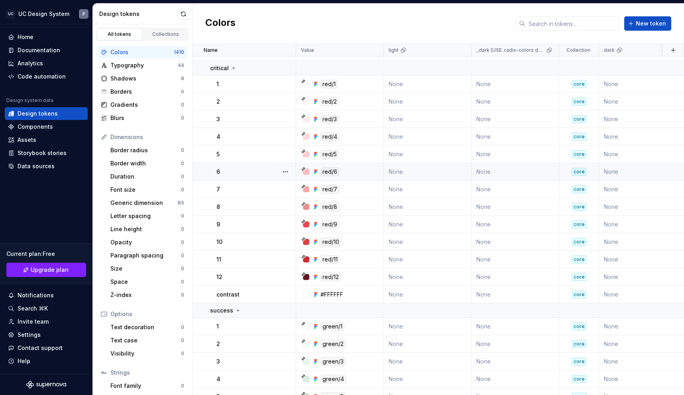
scroll to position [1009, 0]
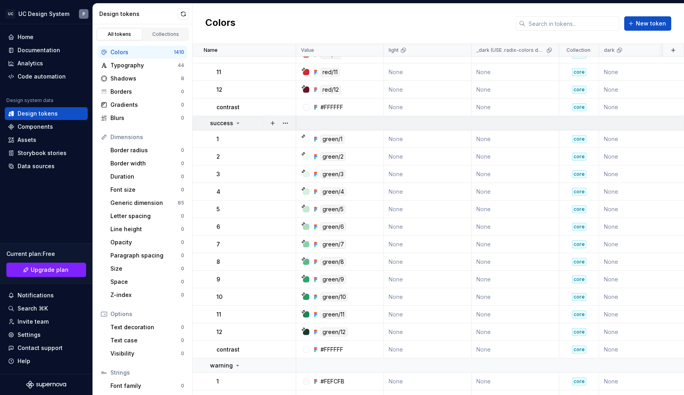
click at [232, 122] on div "success" at bounding box center [225, 123] width 31 height 8
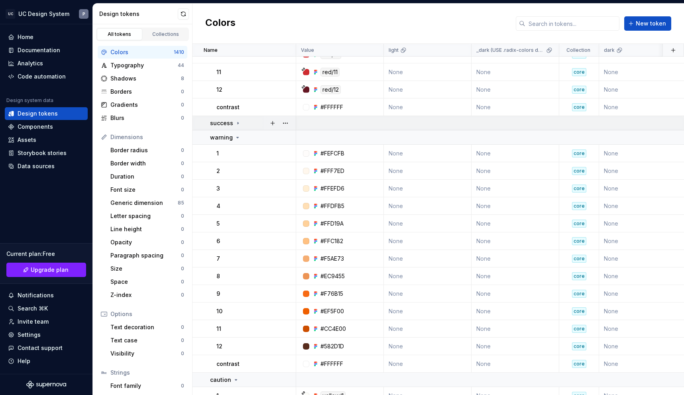
click at [235, 124] on icon at bounding box center [238, 123] width 6 height 6
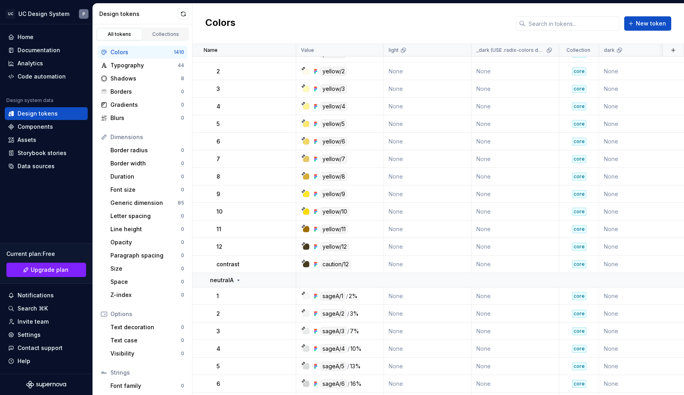
scroll to position [1688, 0]
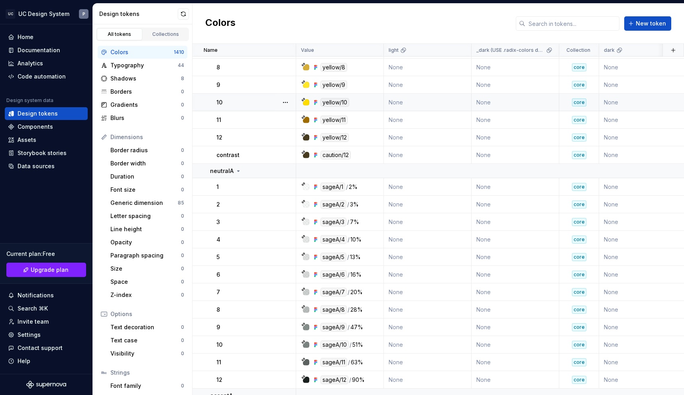
click at [335, 102] on div "yellow/10" at bounding box center [335, 102] width 29 height 9
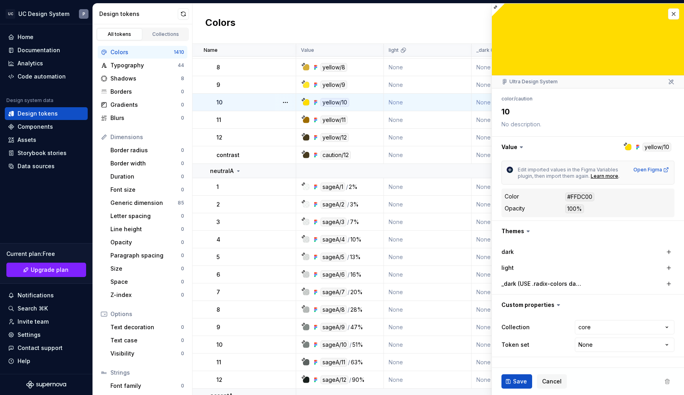
click at [578, 195] on div "#FFDC00" at bounding box center [579, 197] width 29 height 9
click at [129, 106] on div "Gradients" at bounding box center [145, 105] width 71 height 8
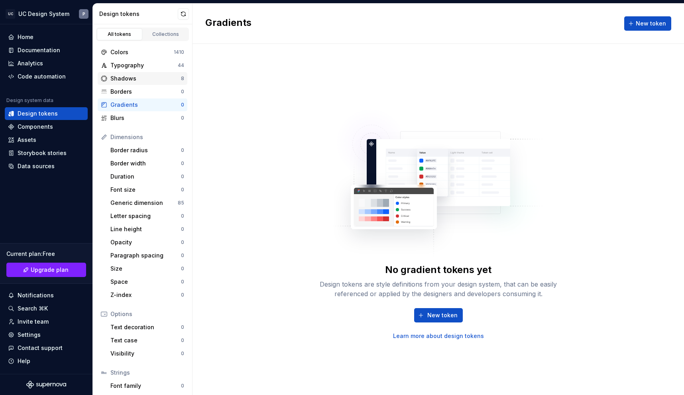
click at [127, 77] on div "Shadows" at bounding box center [145, 79] width 71 height 8
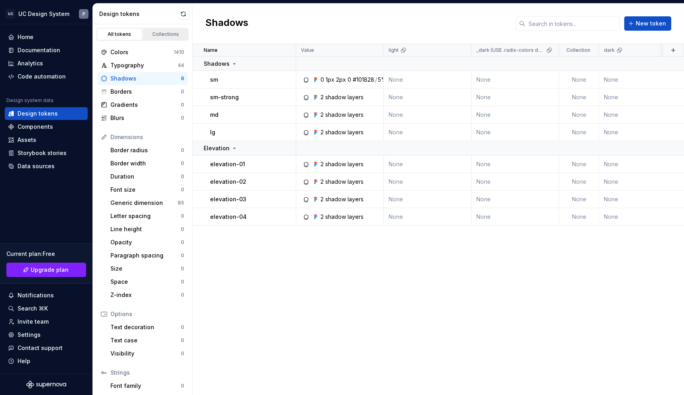
click at [169, 34] on div "Collections" at bounding box center [166, 34] width 40 height 6
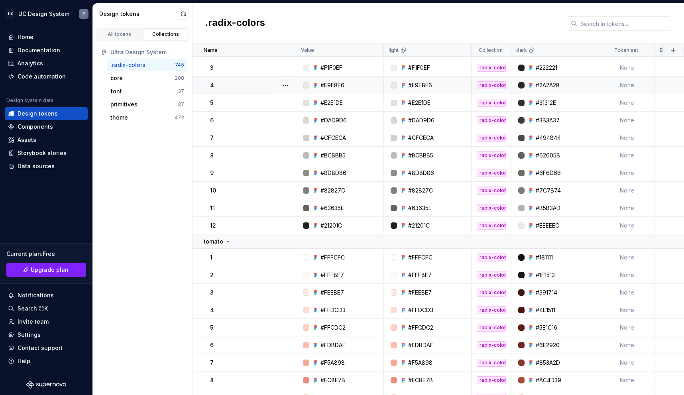
scroll to position [1199, 0]
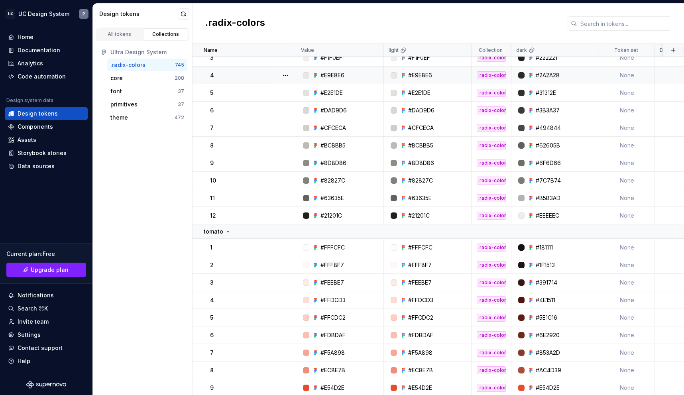
click at [632, 72] on td "None" at bounding box center [627, 76] width 56 height 18
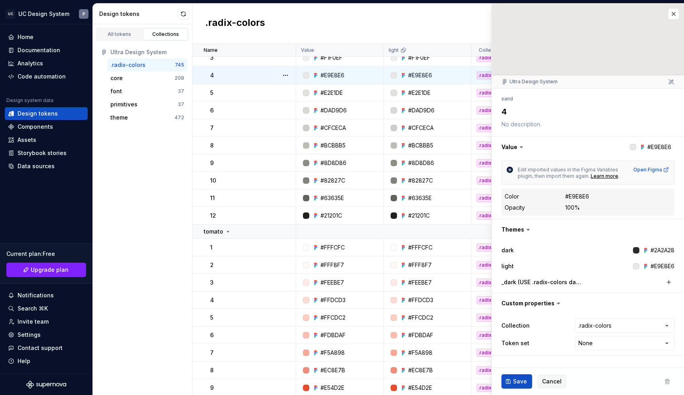
click at [629, 77] on div "Ultra Design System" at bounding box center [588, 81] width 192 height 13
drag, startPoint x: 632, startPoint y: 82, endPoint x: 629, endPoint y: 77, distance: 6.1
click at [629, 77] on div "Ultra Design System" at bounding box center [588, 81] width 192 height 13
click at [612, 339] on html "UC UC Design System P Home Documentation Analytics Code automation Design syste…" at bounding box center [342, 197] width 684 height 395
click at [611, 342] on html "UC UC Design System P Home Documentation Analytics Code automation Design syste…" at bounding box center [342, 197] width 684 height 395
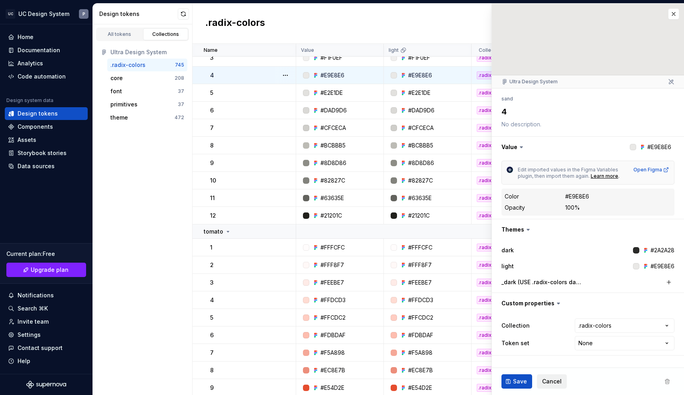
click at [552, 382] on span "Cancel" at bounding box center [552, 382] width 20 height 8
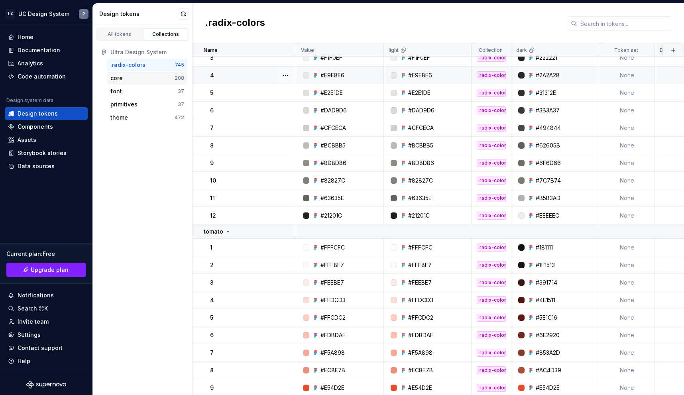
click at [140, 78] on div "core" at bounding box center [142, 78] width 64 height 8
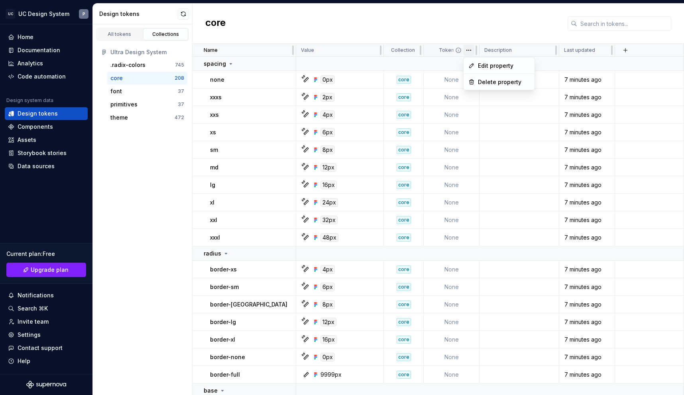
click at [472, 49] on html "UC UC Design System P Home Documentation Analytics Code automation Design syste…" at bounding box center [342, 197] width 684 height 395
click at [497, 68] on span "Edit property" at bounding box center [504, 66] width 52 height 8
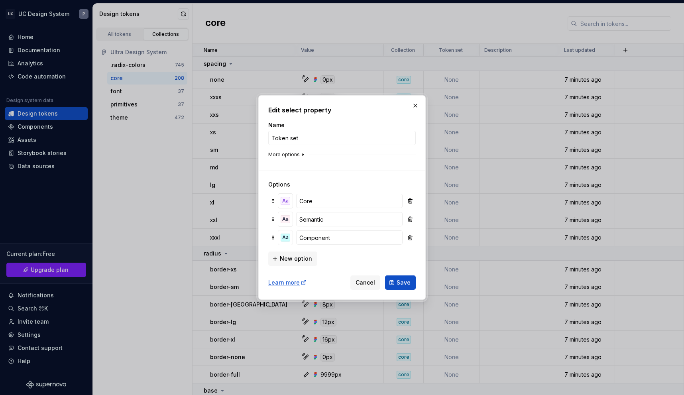
click at [296, 157] on button "More options" at bounding box center [287, 155] width 38 height 6
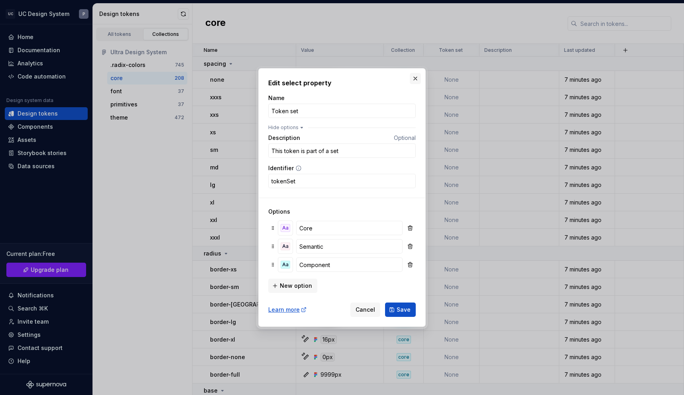
click at [413, 77] on button "button" at bounding box center [415, 78] width 11 height 11
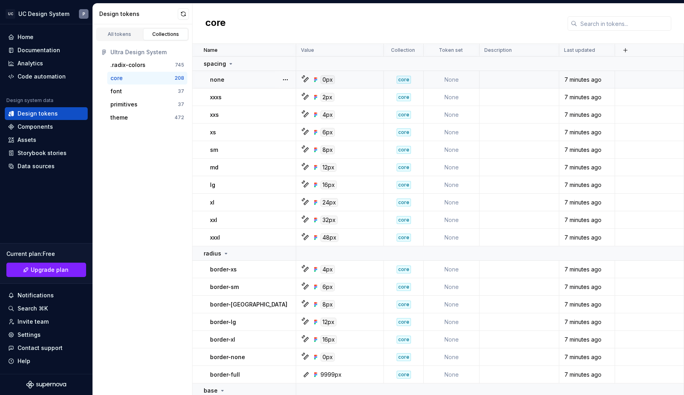
click at [455, 82] on td "None" at bounding box center [452, 80] width 56 height 18
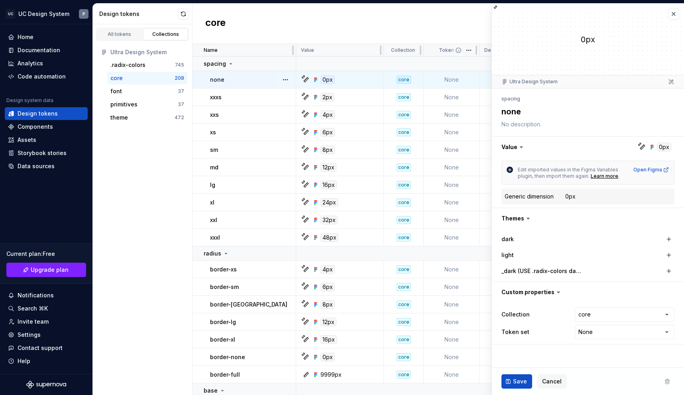
type textarea "*"
click at [463, 47] on span at bounding box center [465, 50] width 29 height 12
click at [604, 335] on html "UC UC Design System P Home Documentation Analytics Code automation Design syste…" at bounding box center [342, 197] width 684 height 395
select select "**********"
click at [518, 382] on span "Save" at bounding box center [520, 382] width 14 height 8
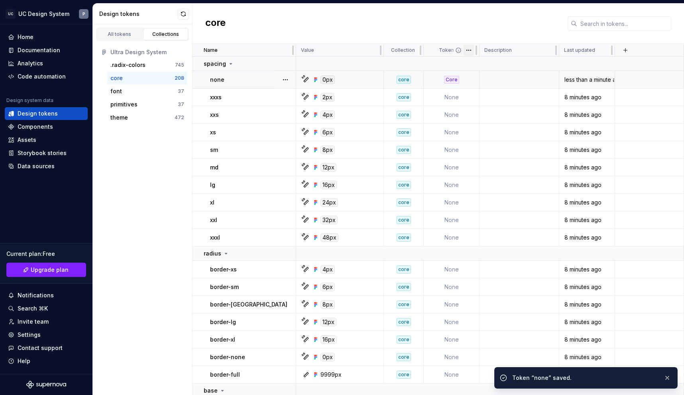
click at [466, 47] on html "UC UC Design System P Home Documentation Analytics Code automation Design syste…" at bounding box center [342, 197] width 684 height 395
click at [436, 50] on html "UC UC Design System P Home Documentation Analytics Code automation Design syste…" at bounding box center [342, 197] width 684 height 395
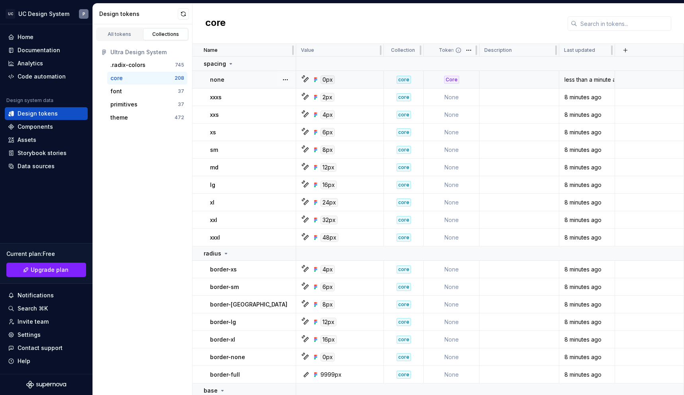
click at [451, 49] on span at bounding box center [465, 50] width 29 height 12
click at [459, 49] on icon at bounding box center [458, 50] width 6 height 6
click at [468, 77] on div "Core" at bounding box center [451, 80] width 55 height 8
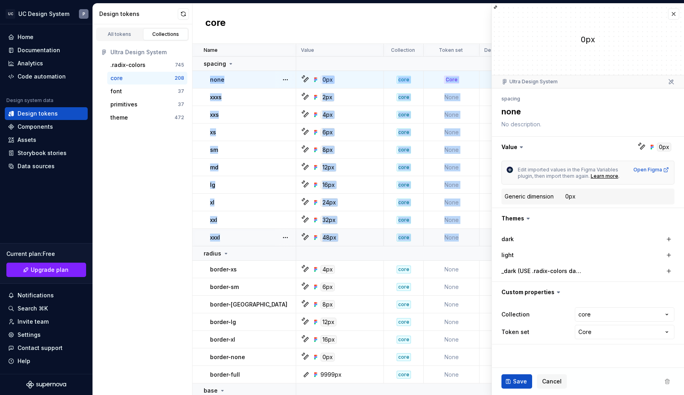
click at [460, 239] on td "None" at bounding box center [452, 238] width 56 height 18
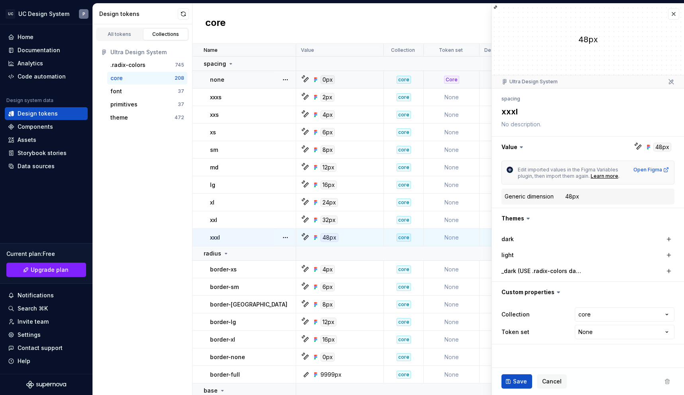
click at [158, 160] on div "All tokens Collections Ultra Design System .radix-colors 745 core 208 font 37 p…" at bounding box center [143, 209] width 100 height 371
type textarea "*"
drag, startPoint x: 155, startPoint y: 77, endPoint x: 126, endPoint y: 76, distance: 28.7
click at [126, 76] on div "core" at bounding box center [142, 78] width 64 height 8
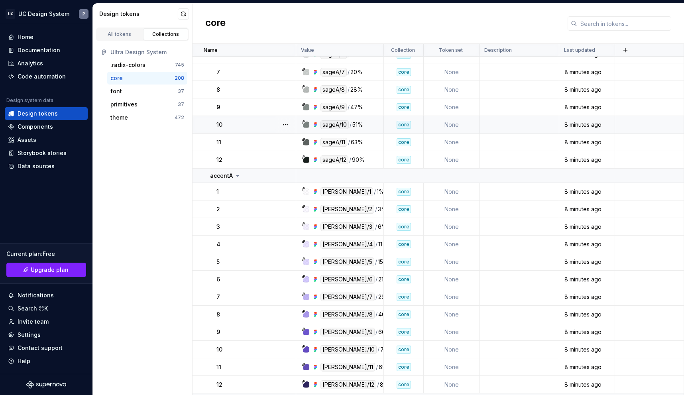
scroll to position [2132, 0]
